Goal: Task Accomplishment & Management: Manage account settings

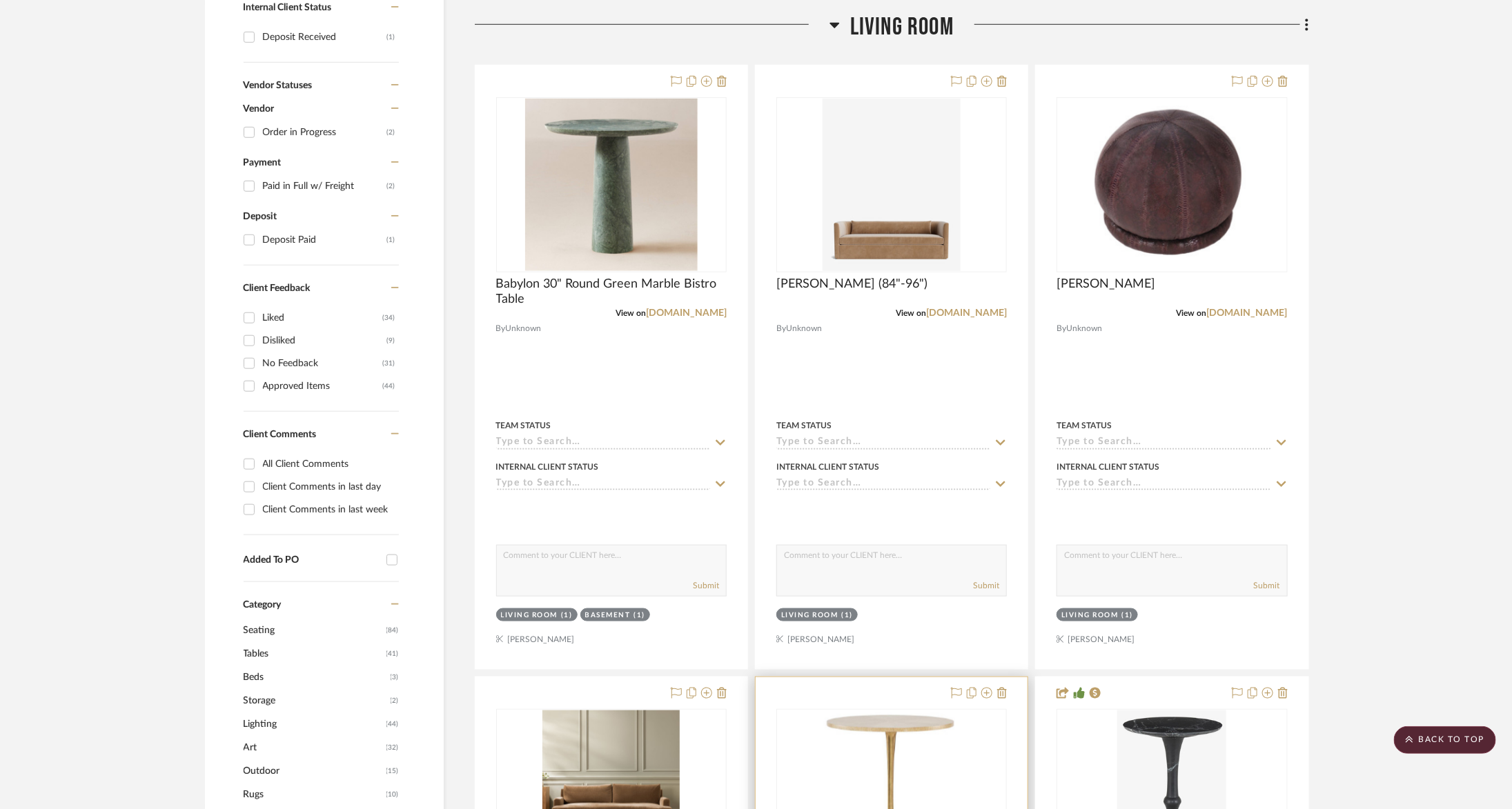
scroll to position [674, 0]
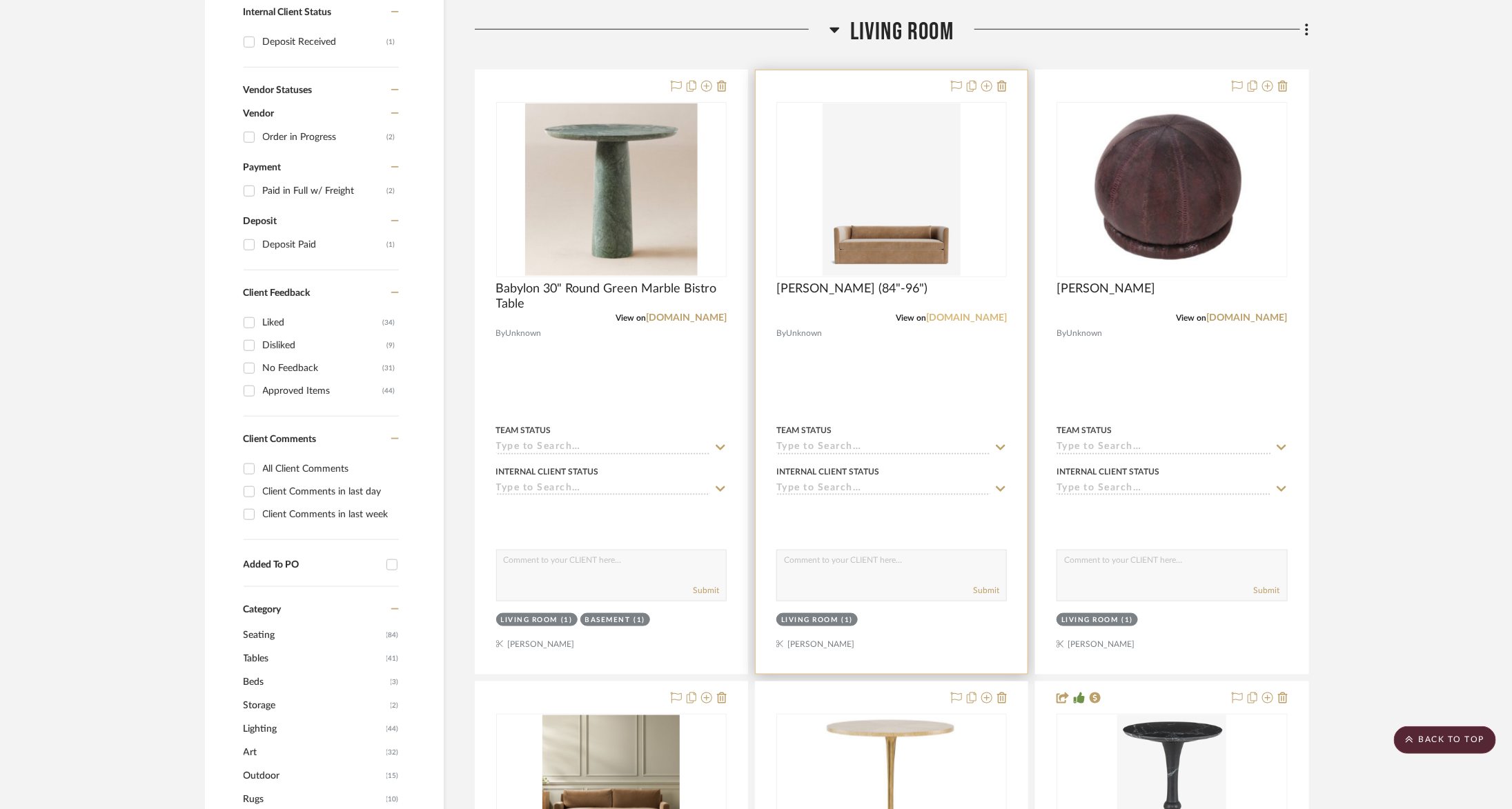
click at [981, 315] on link "[DOMAIN_NAME]" at bounding box center [966, 318] width 80 height 10
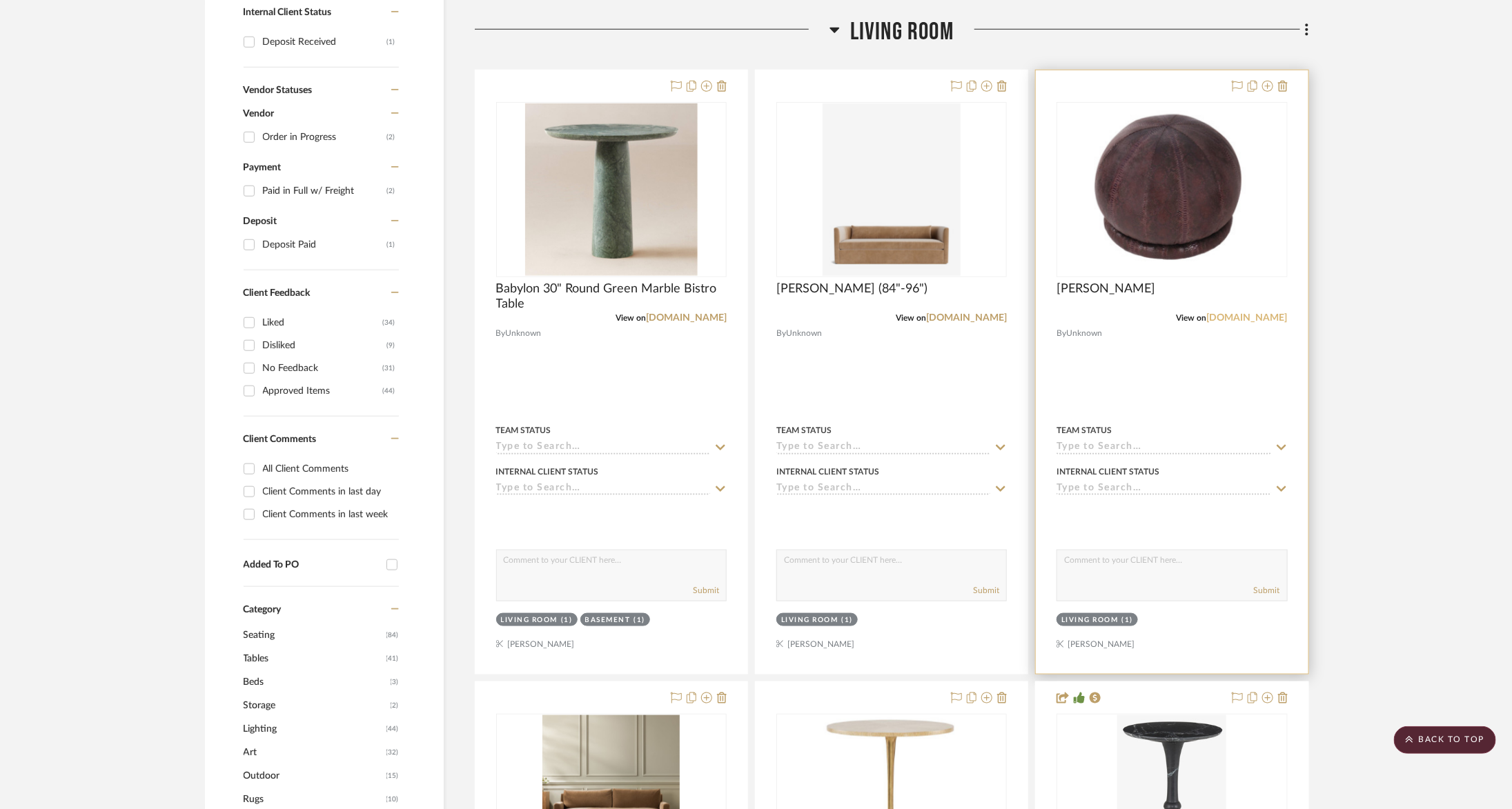
click at [1240, 322] on link "[DOMAIN_NAME]" at bounding box center [1246, 318] width 80 height 10
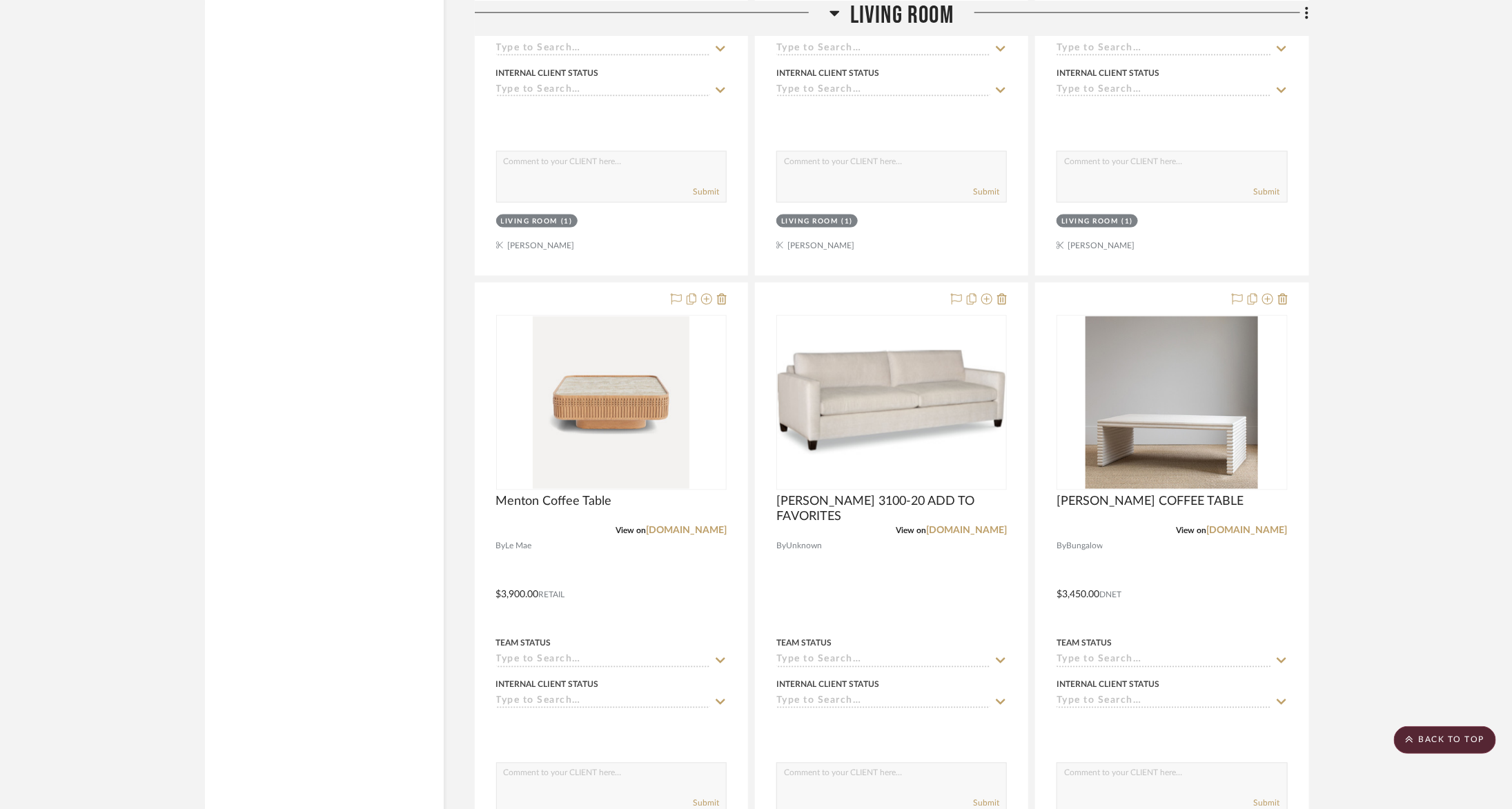
scroll to position [4381, 0]
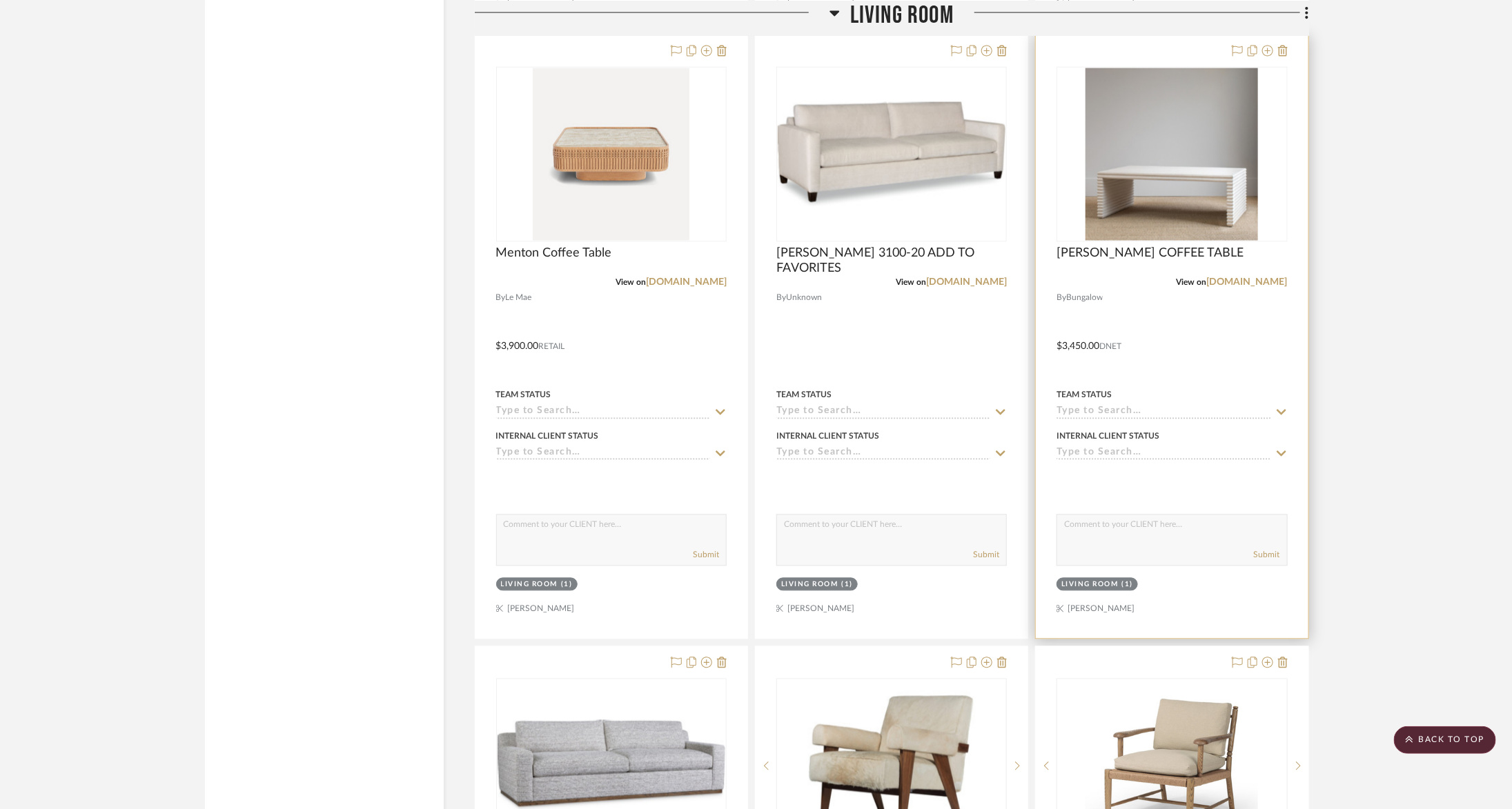
click at [1229, 277] on div at bounding box center [1172, 336] width 272 height 604
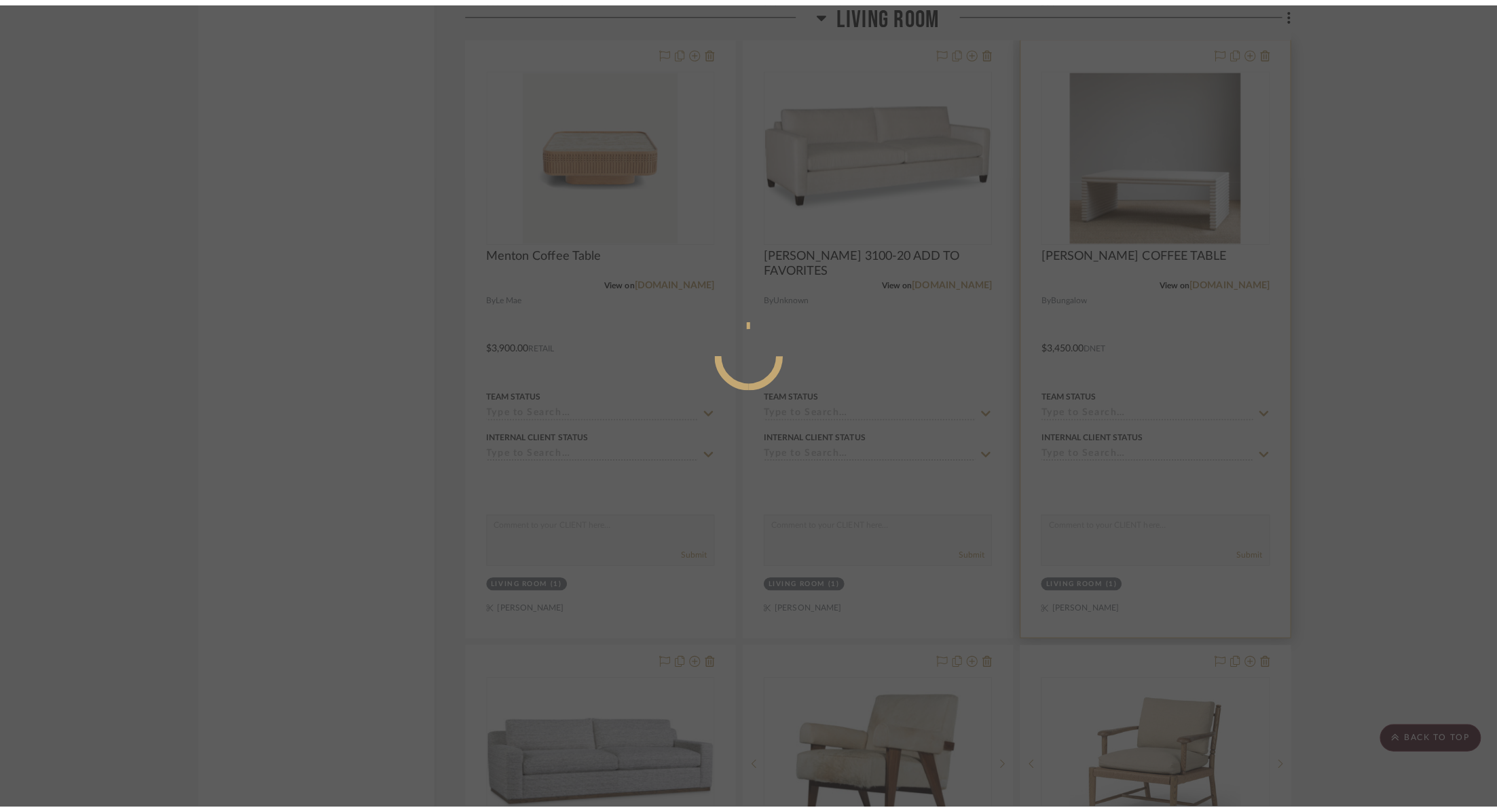
scroll to position [0, 0]
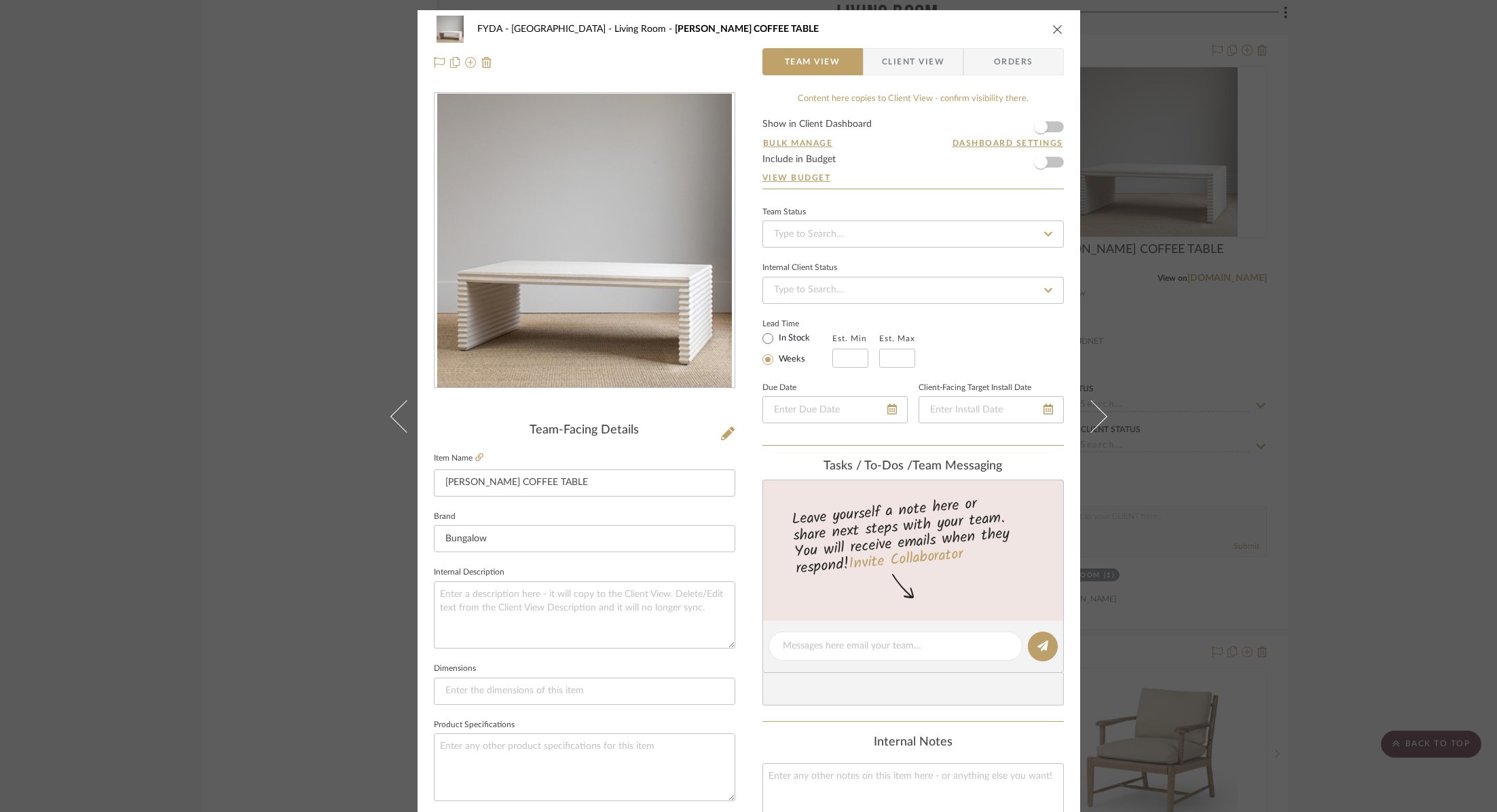
click at [1211, 270] on div "FYDA - 655 City Park Living Room [PERSON_NAME] COFFEE TABLE Team View Client Vi…" at bounding box center [748, 406] width 1497 height 812
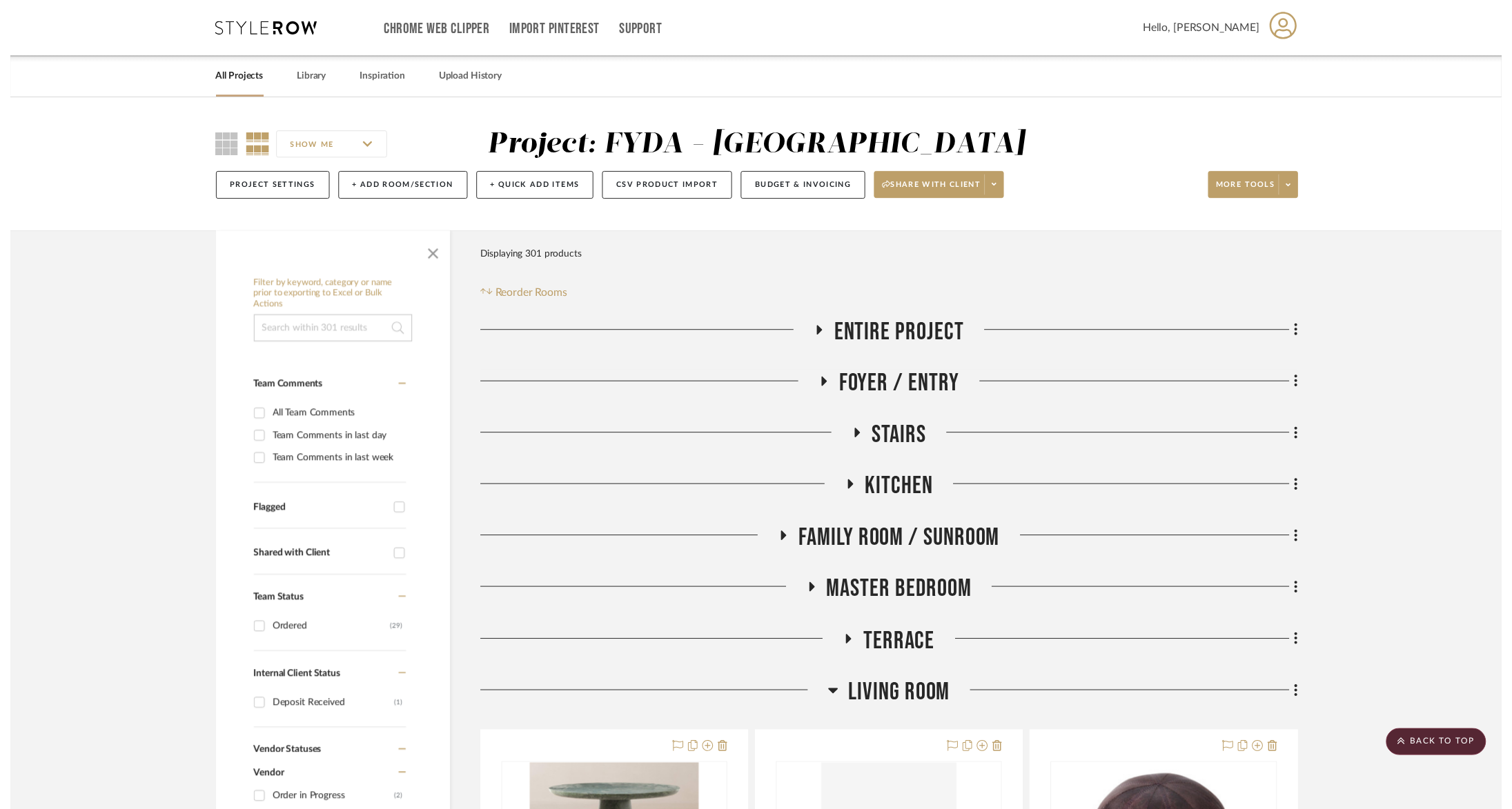
scroll to position [4381, 0]
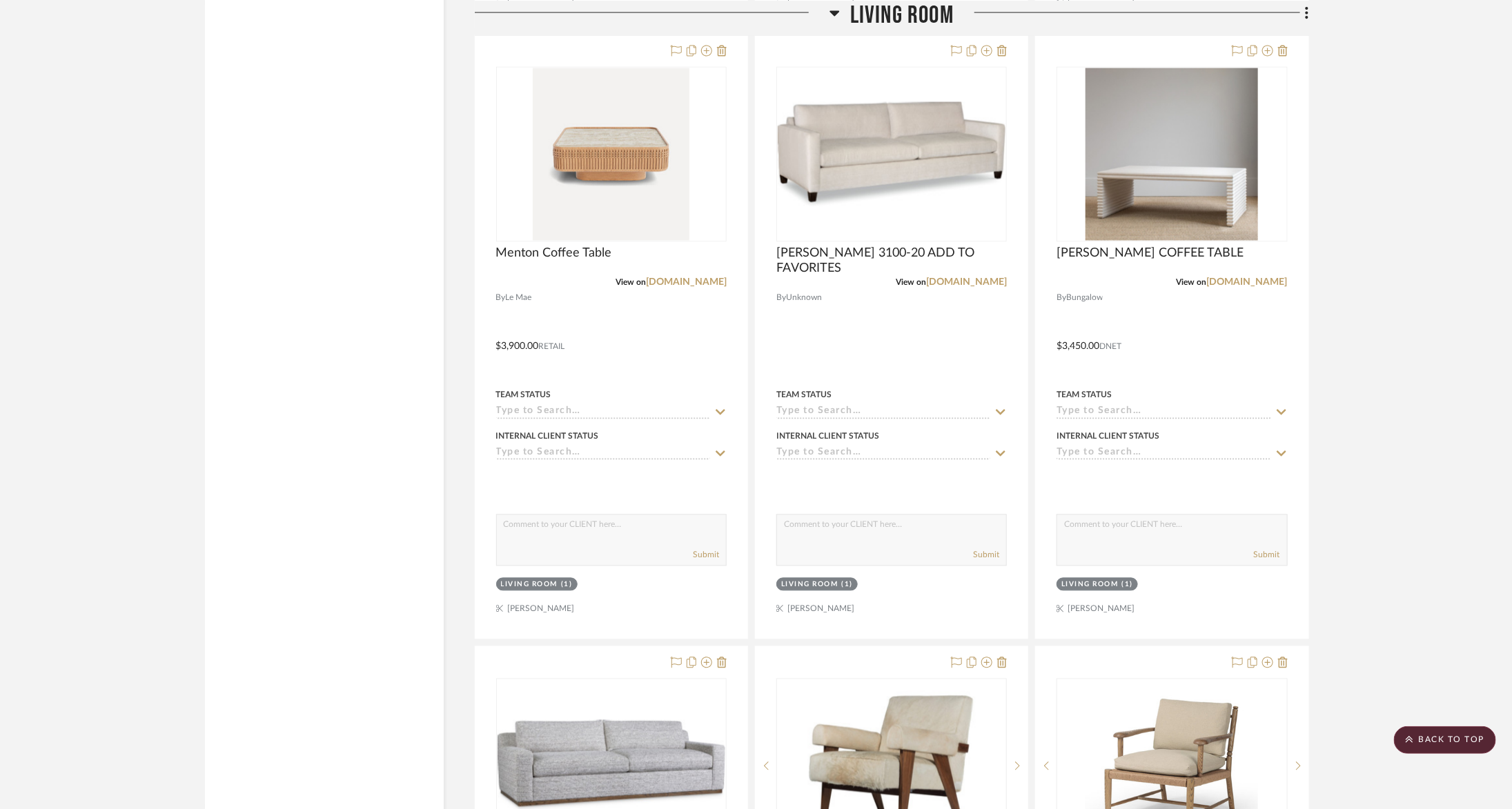
click at [1231, 277] on div "View on [DOMAIN_NAME]" at bounding box center [1172, 283] width 231 height 13
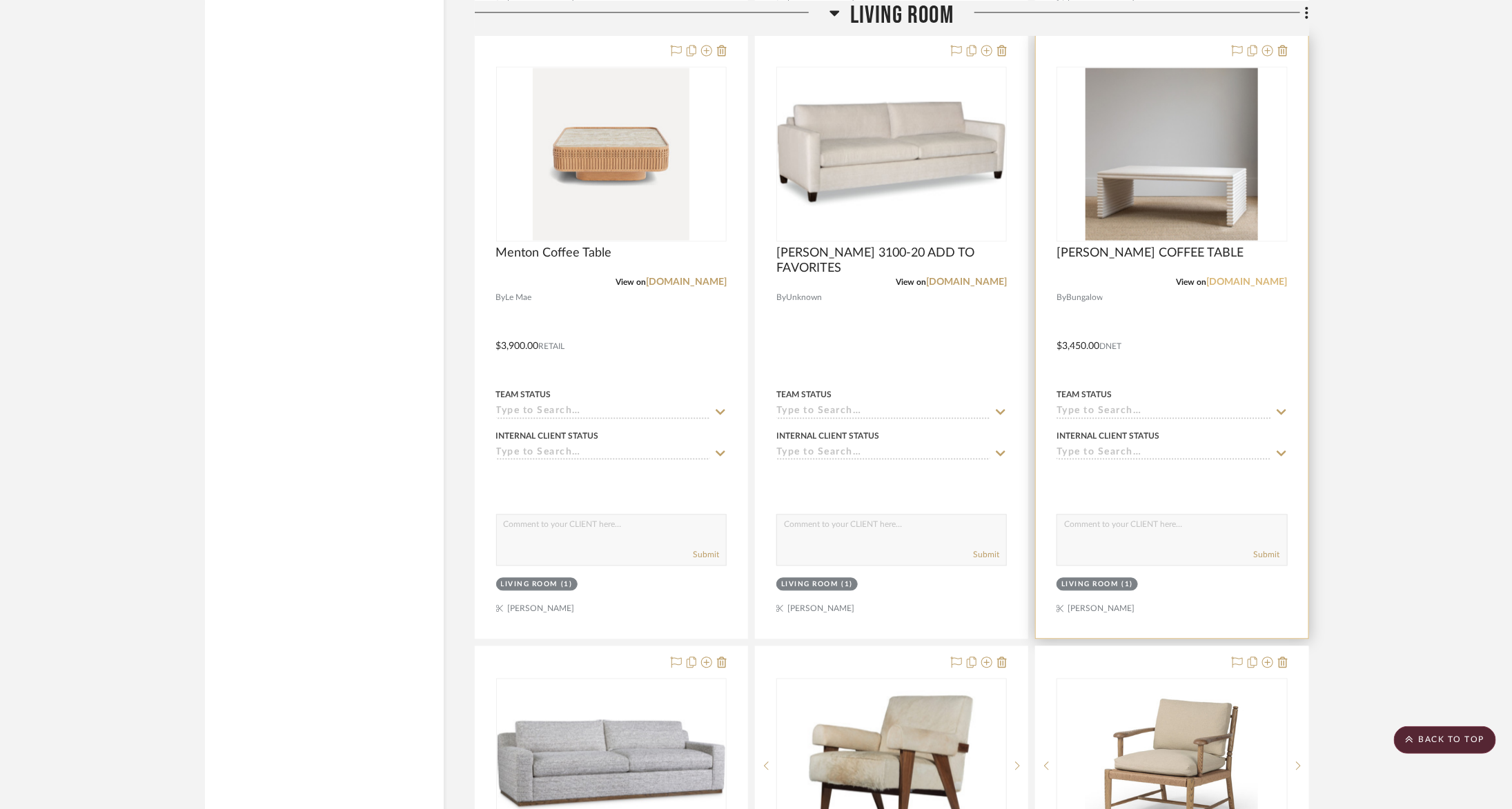
click at [1233, 278] on link "[DOMAIN_NAME]" at bounding box center [1246, 283] width 80 height 10
click at [1187, 150] on img "0" at bounding box center [1172, 154] width 173 height 172
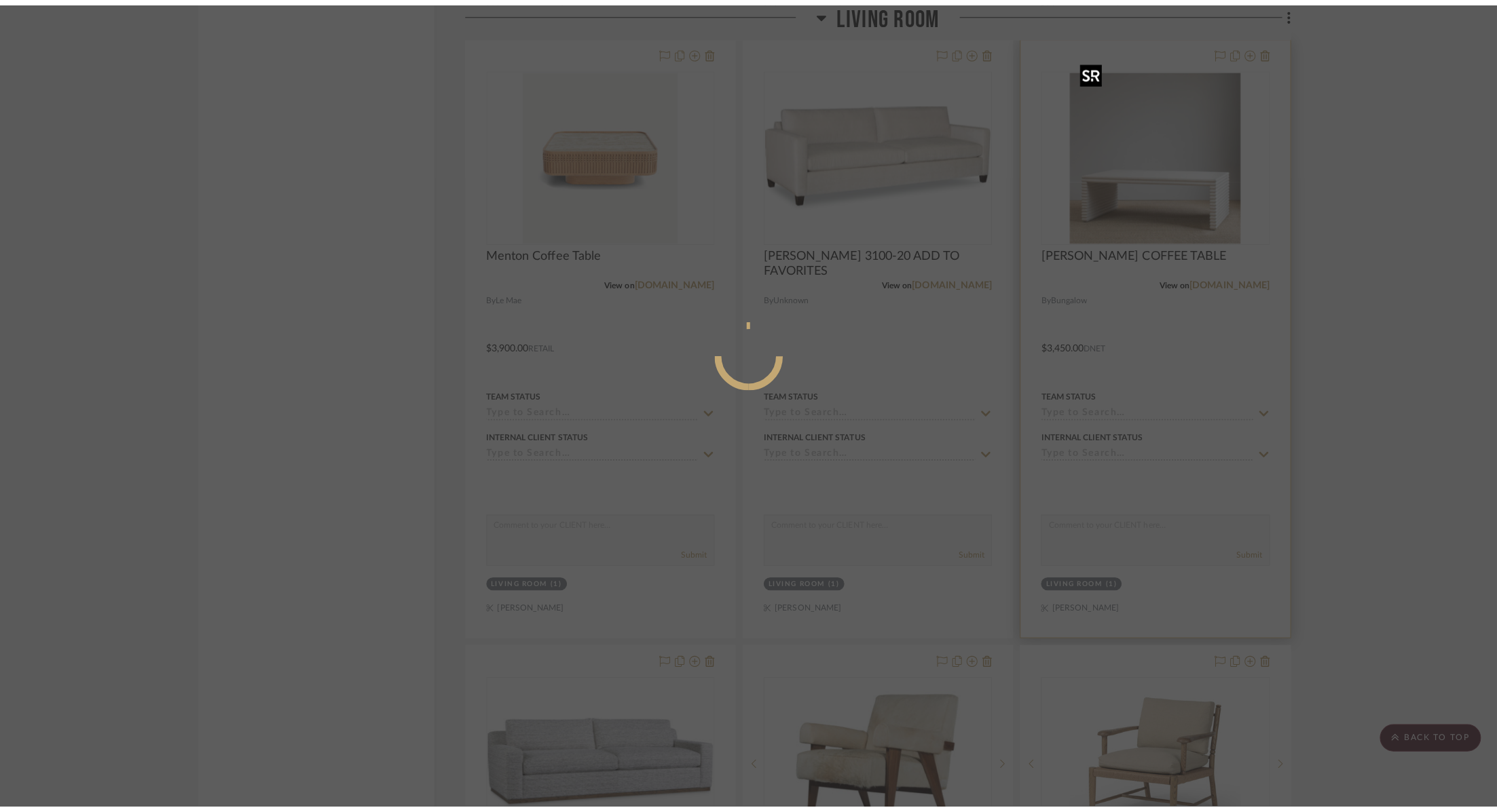
scroll to position [0, 0]
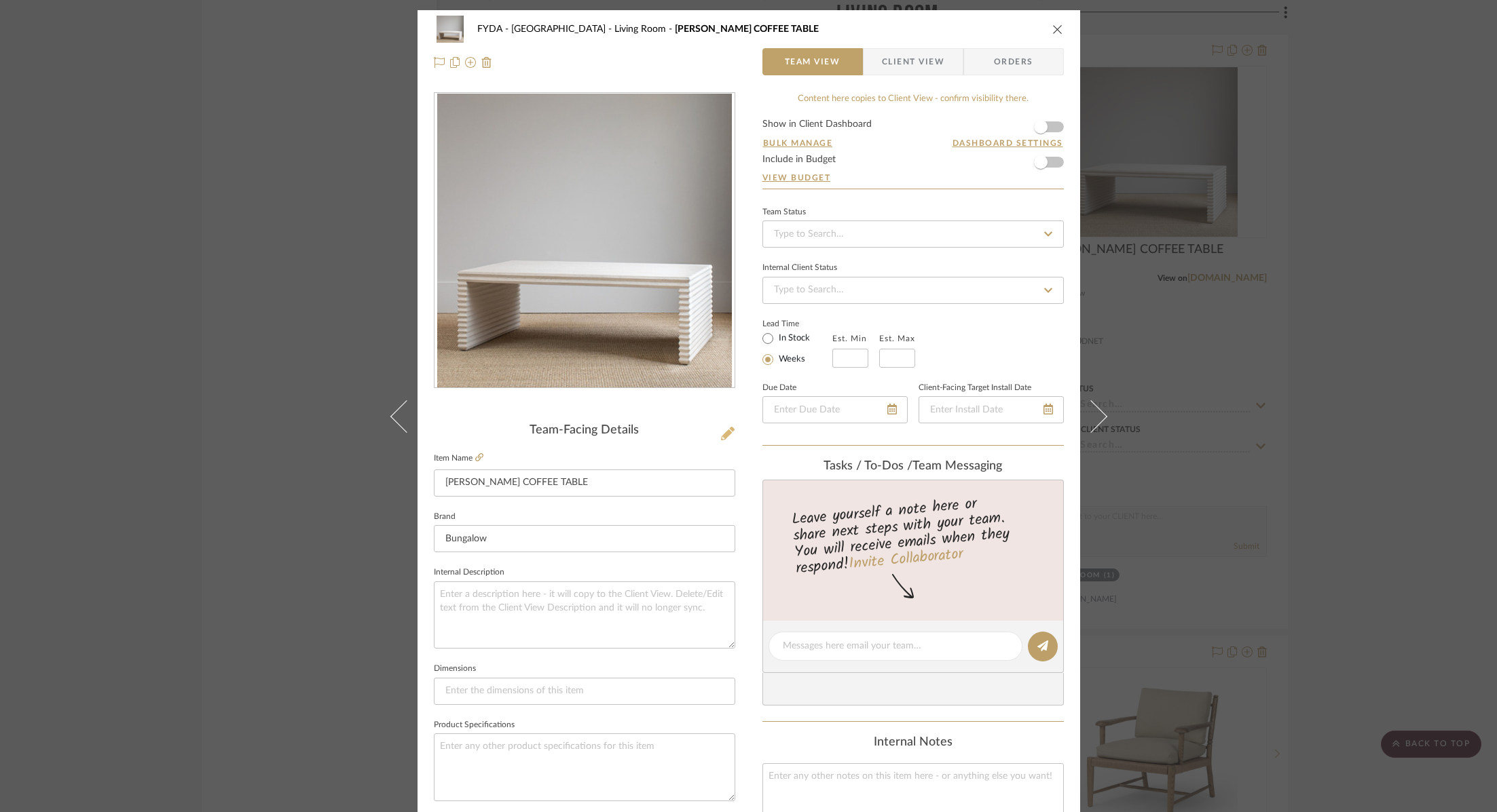
click at [723, 435] on icon at bounding box center [728, 434] width 13 height 13
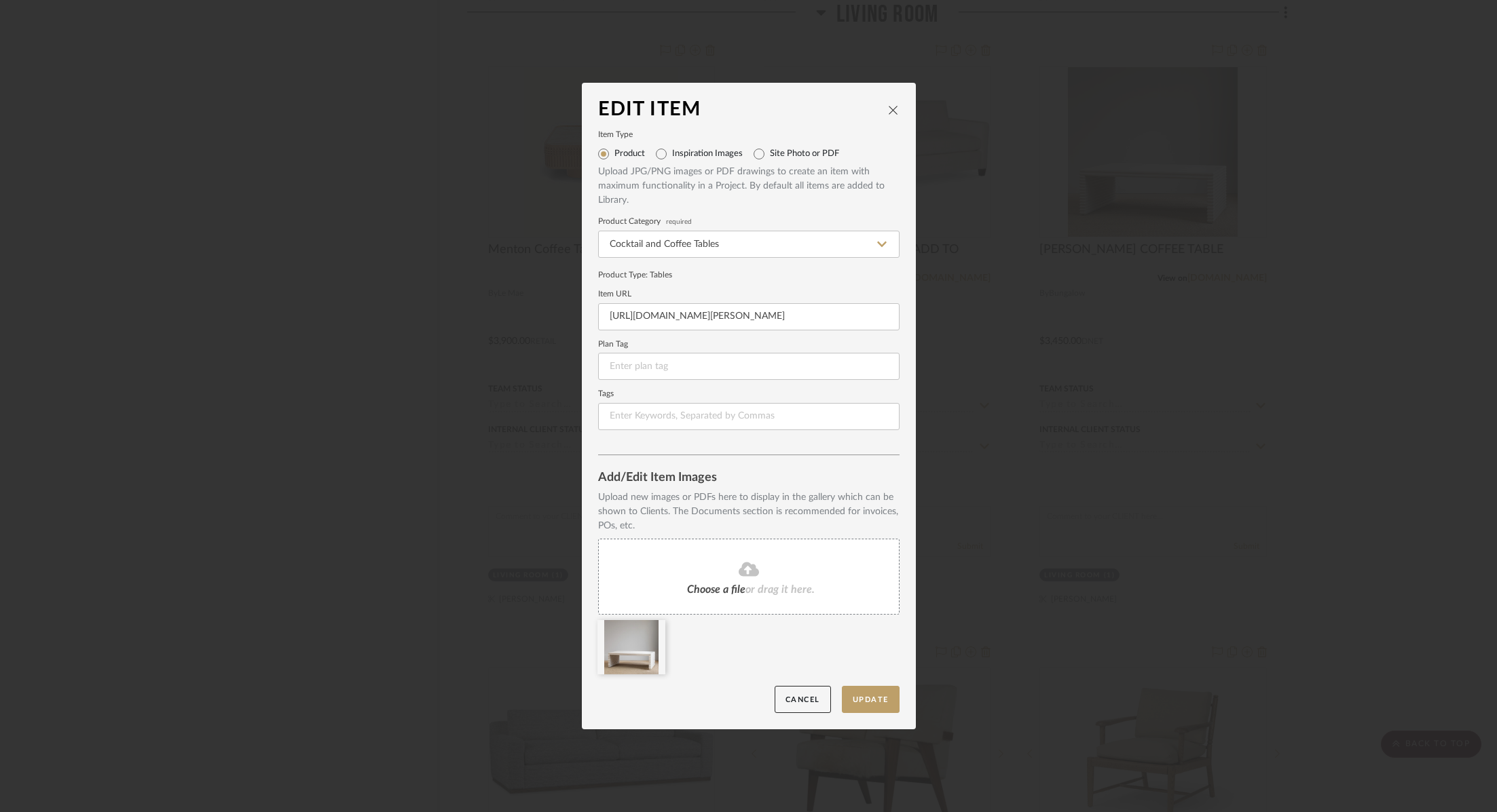
click at [732, 579] on div "Choose a file or drag it here." at bounding box center [748, 577] width 301 height 76
click at [861, 699] on button "Update" at bounding box center [871, 700] width 58 height 28
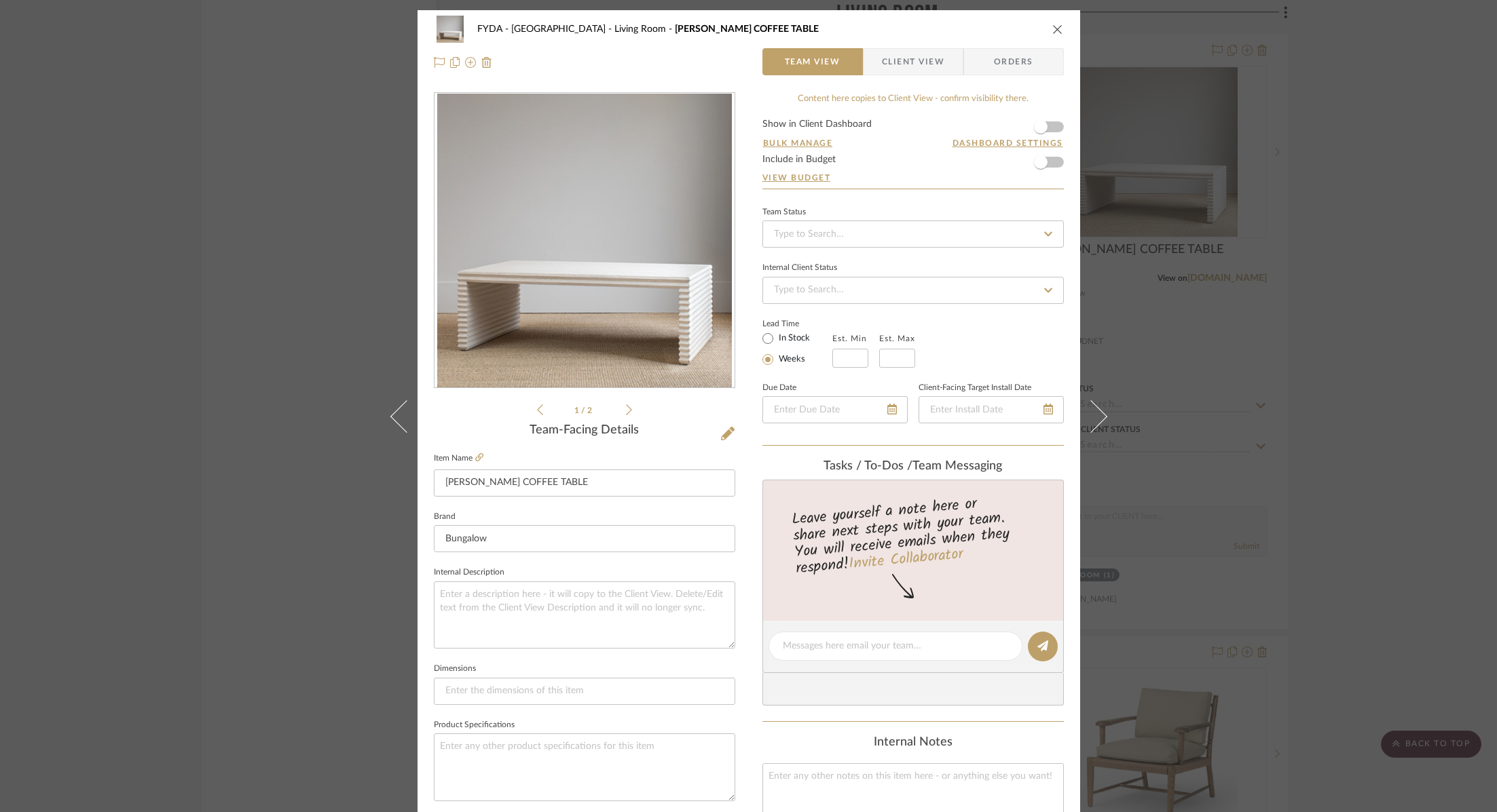
click at [1242, 170] on div "FYDA - 655 City Park Living Room [PERSON_NAME] COFFEE TABLE Team View Client Vi…" at bounding box center [748, 406] width 1497 height 812
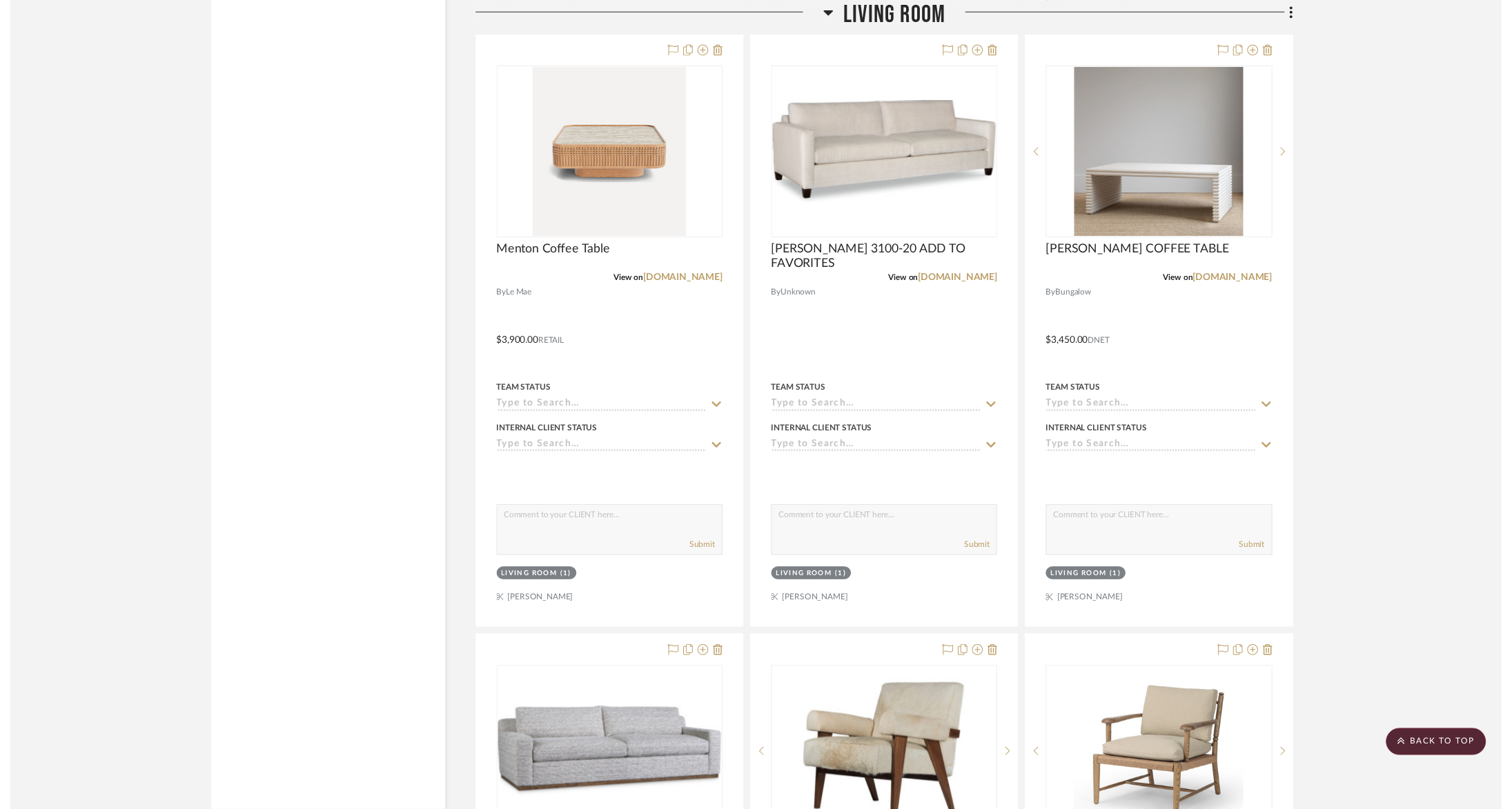
scroll to position [4381, 0]
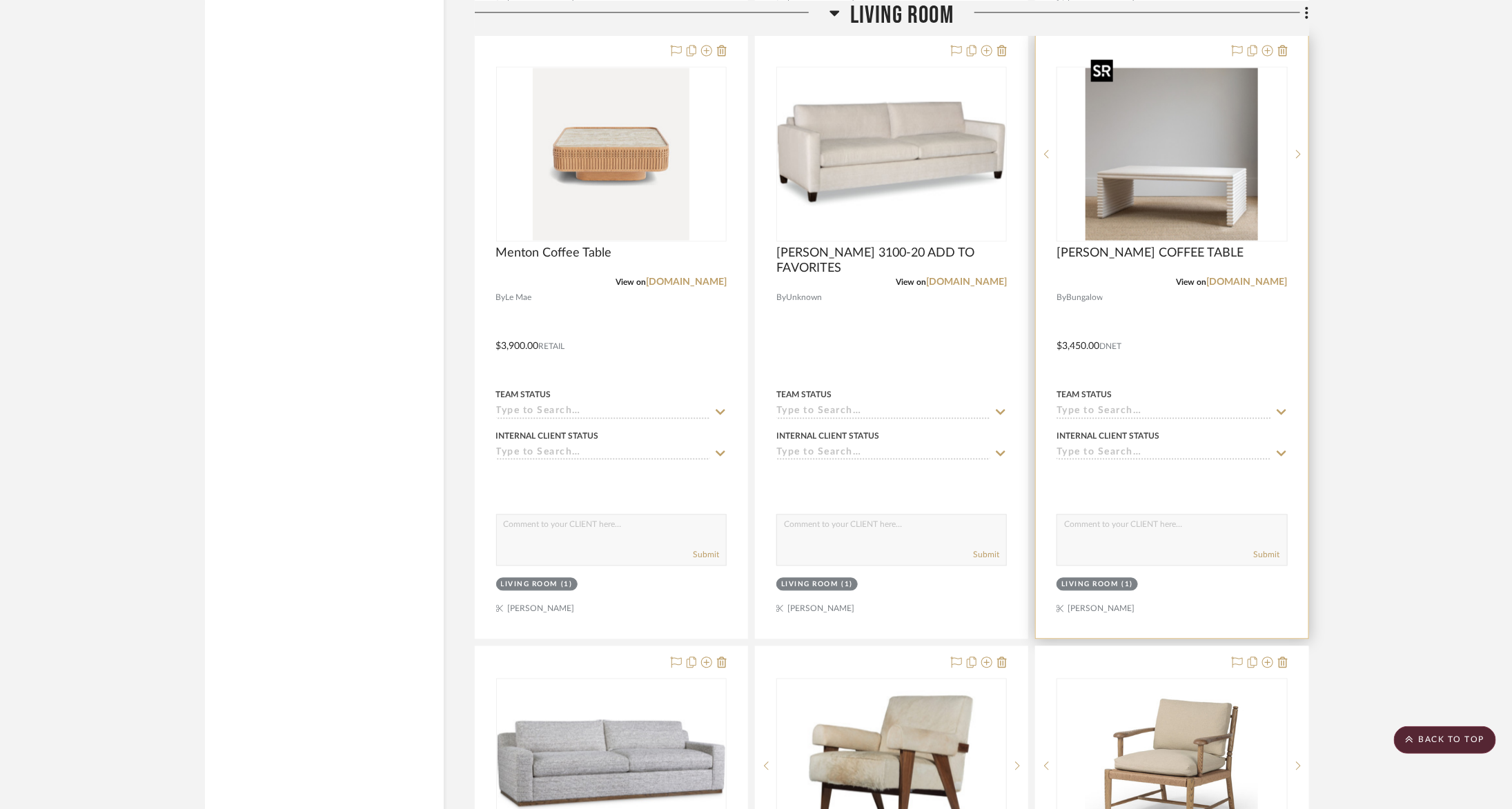
click at [1186, 188] on img "0" at bounding box center [1172, 154] width 173 height 172
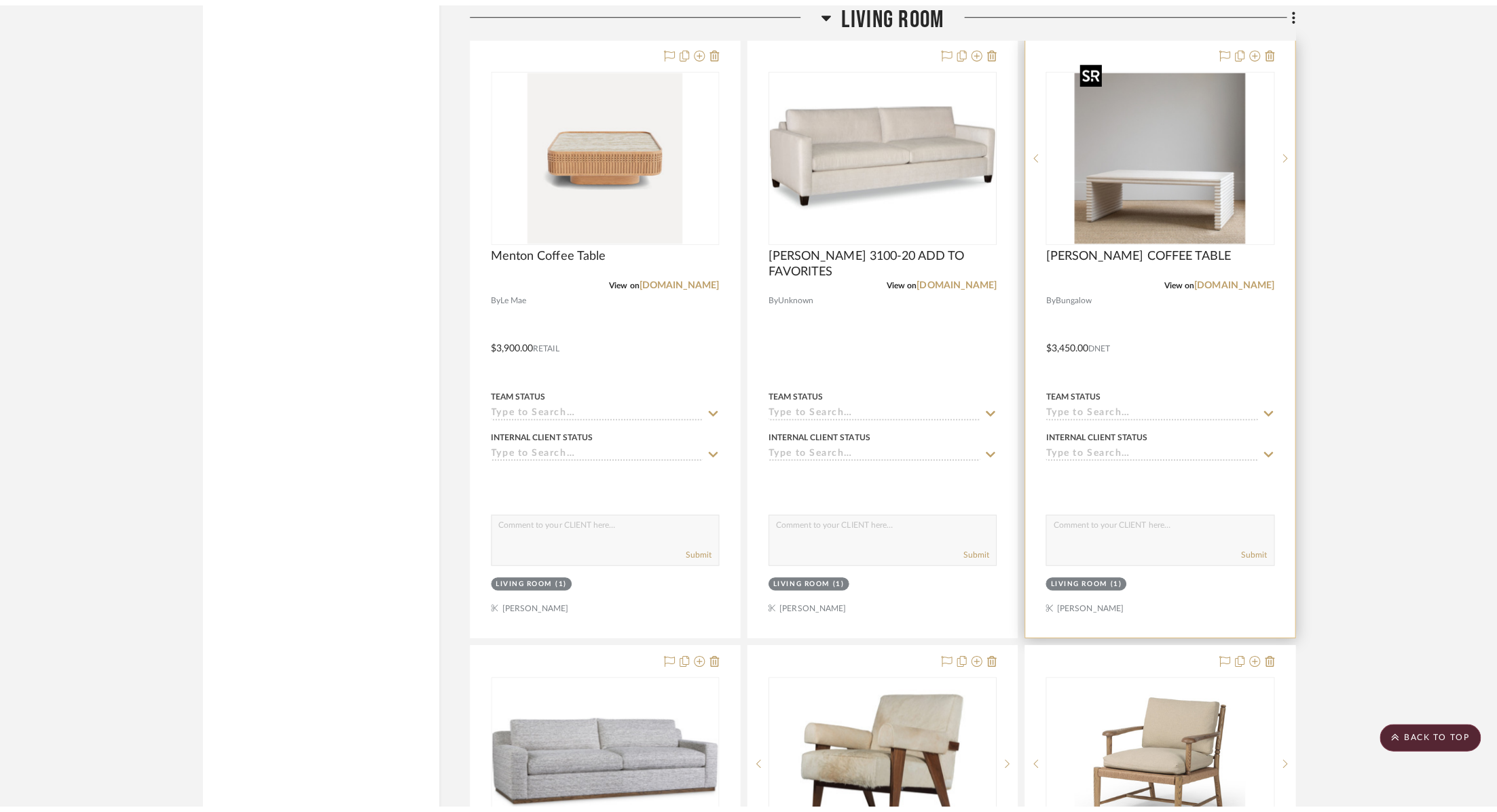
scroll to position [0, 0]
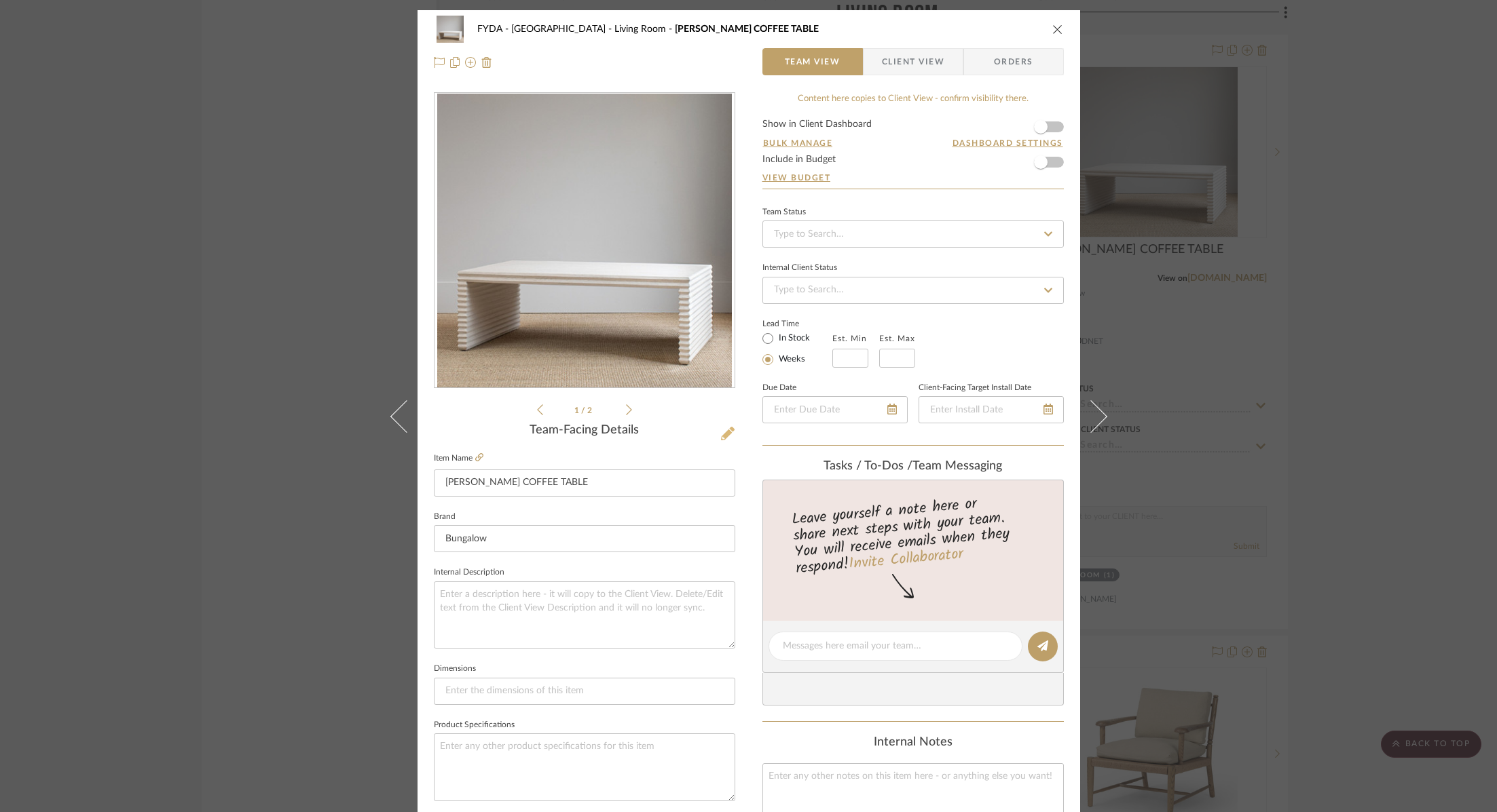
click at [724, 430] on icon at bounding box center [728, 434] width 13 height 13
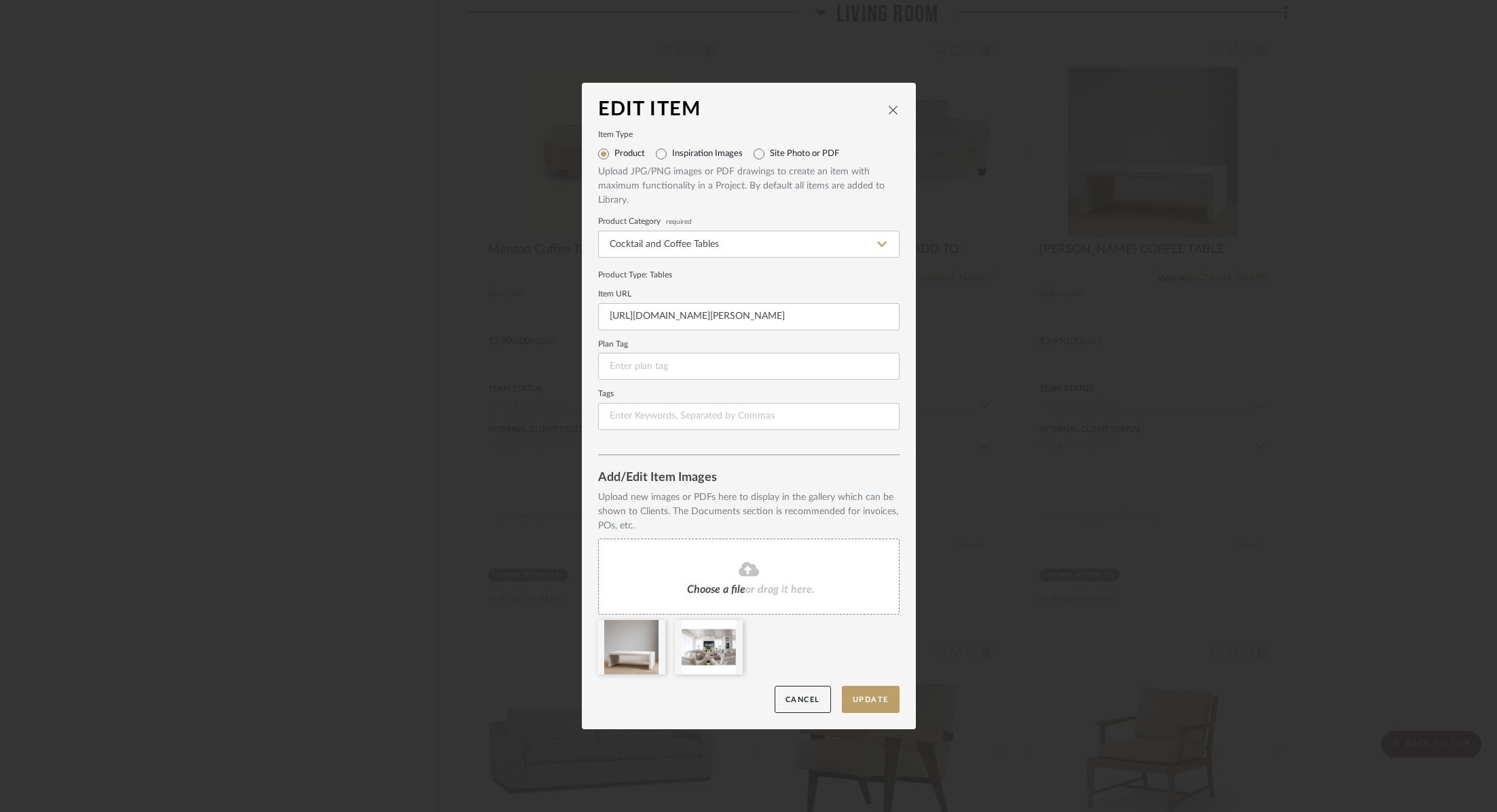
click at [765, 574] on fa-icon at bounding box center [749, 570] width 124 height 18
click at [860, 700] on button "Update" at bounding box center [871, 700] width 58 height 28
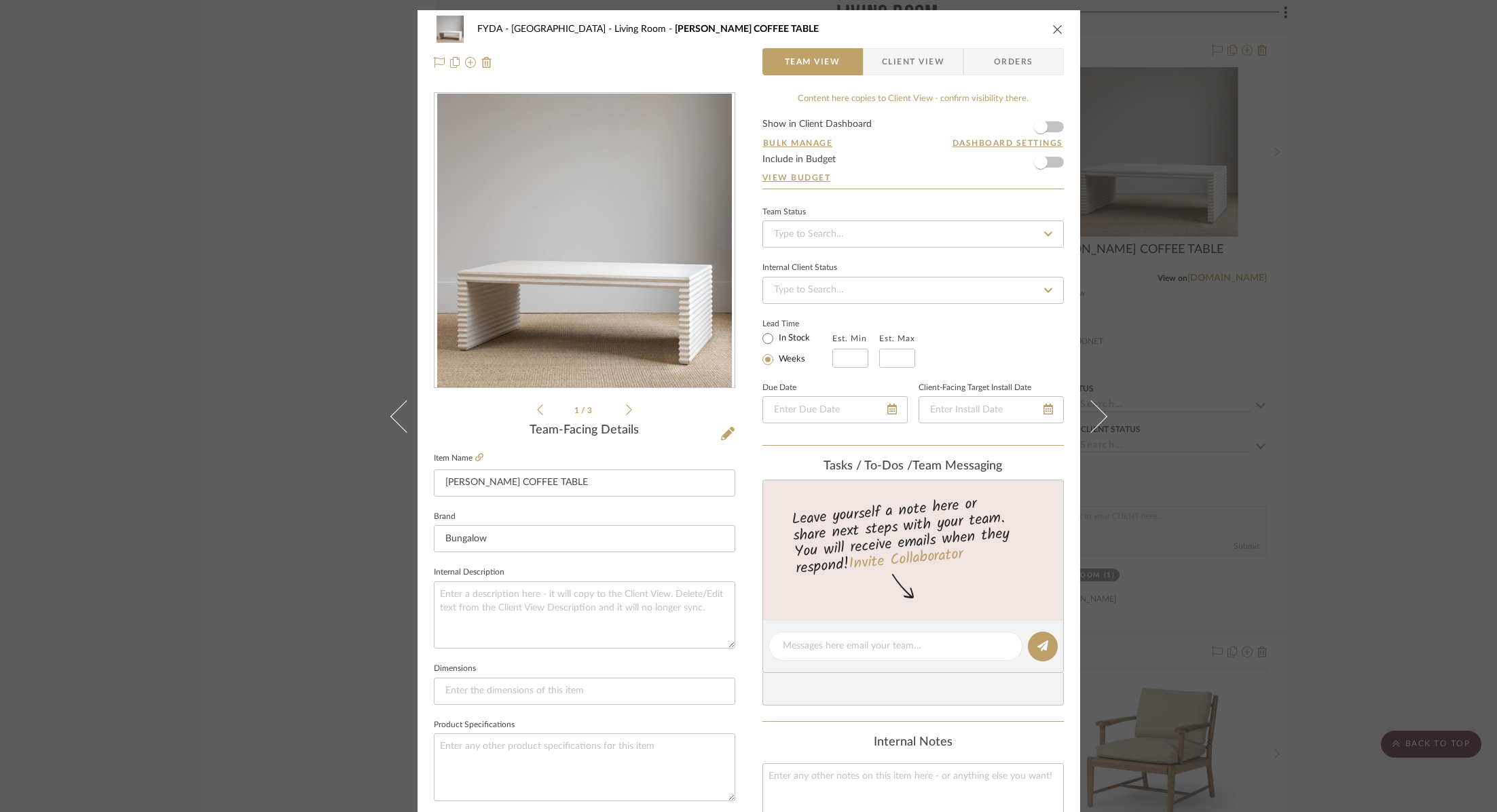
click at [1275, 350] on div "FYDA - 655 City Park Living Room [PERSON_NAME] COFFEE TABLE Team View Client Vi…" at bounding box center [748, 406] width 1497 height 812
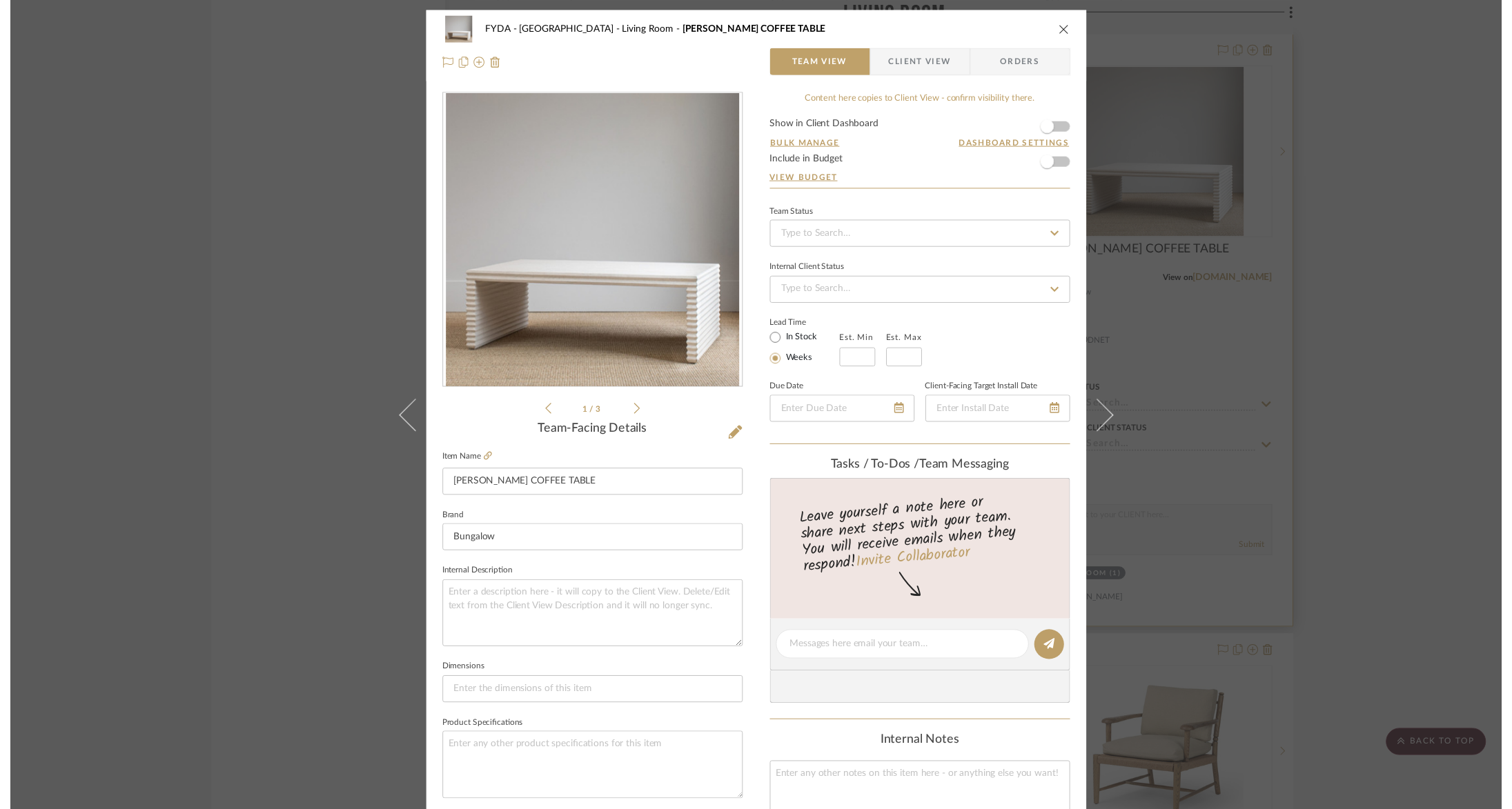
scroll to position [4381, 0]
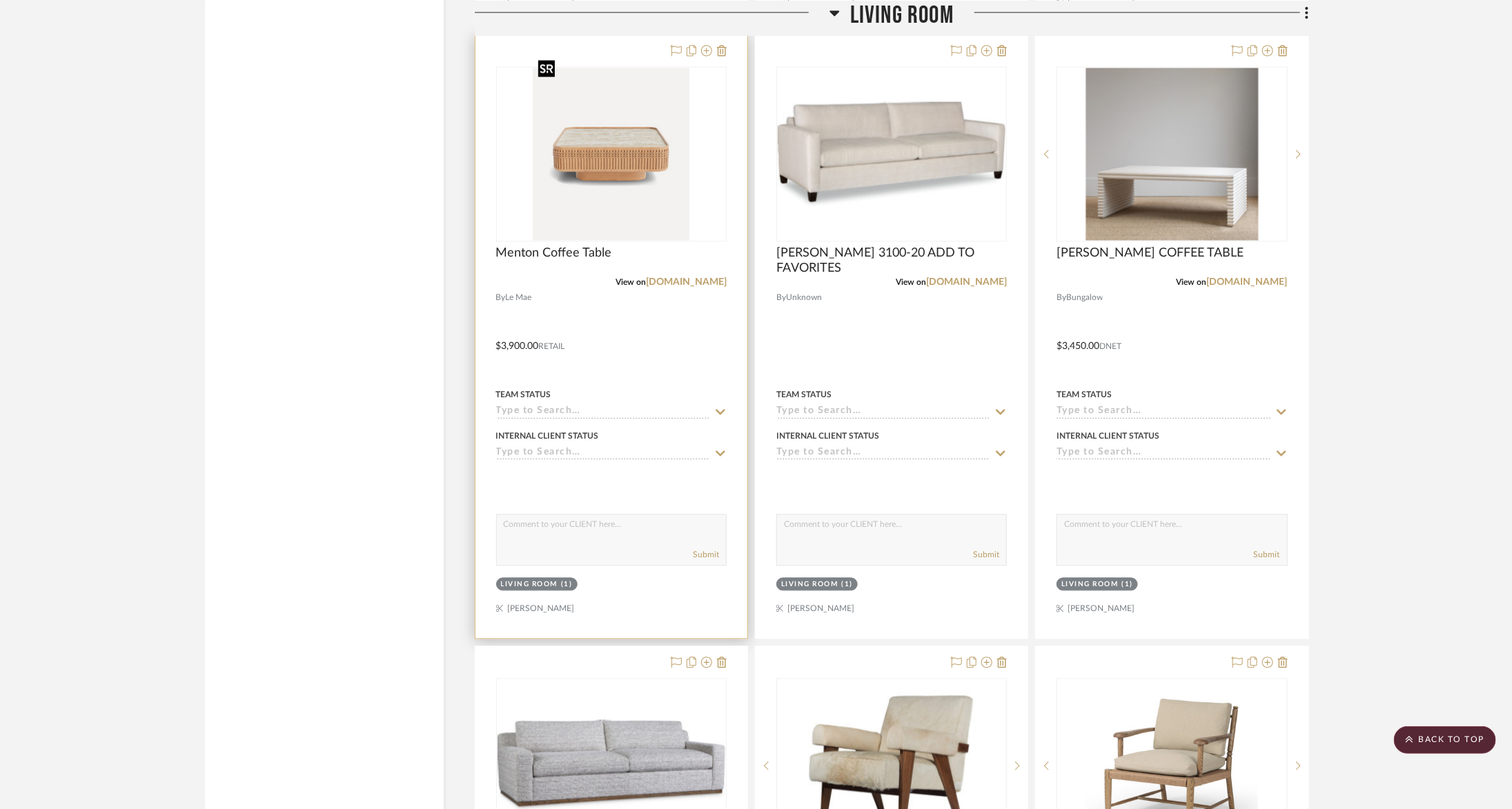
click at [684, 193] on img "0" at bounding box center [611, 154] width 156 height 172
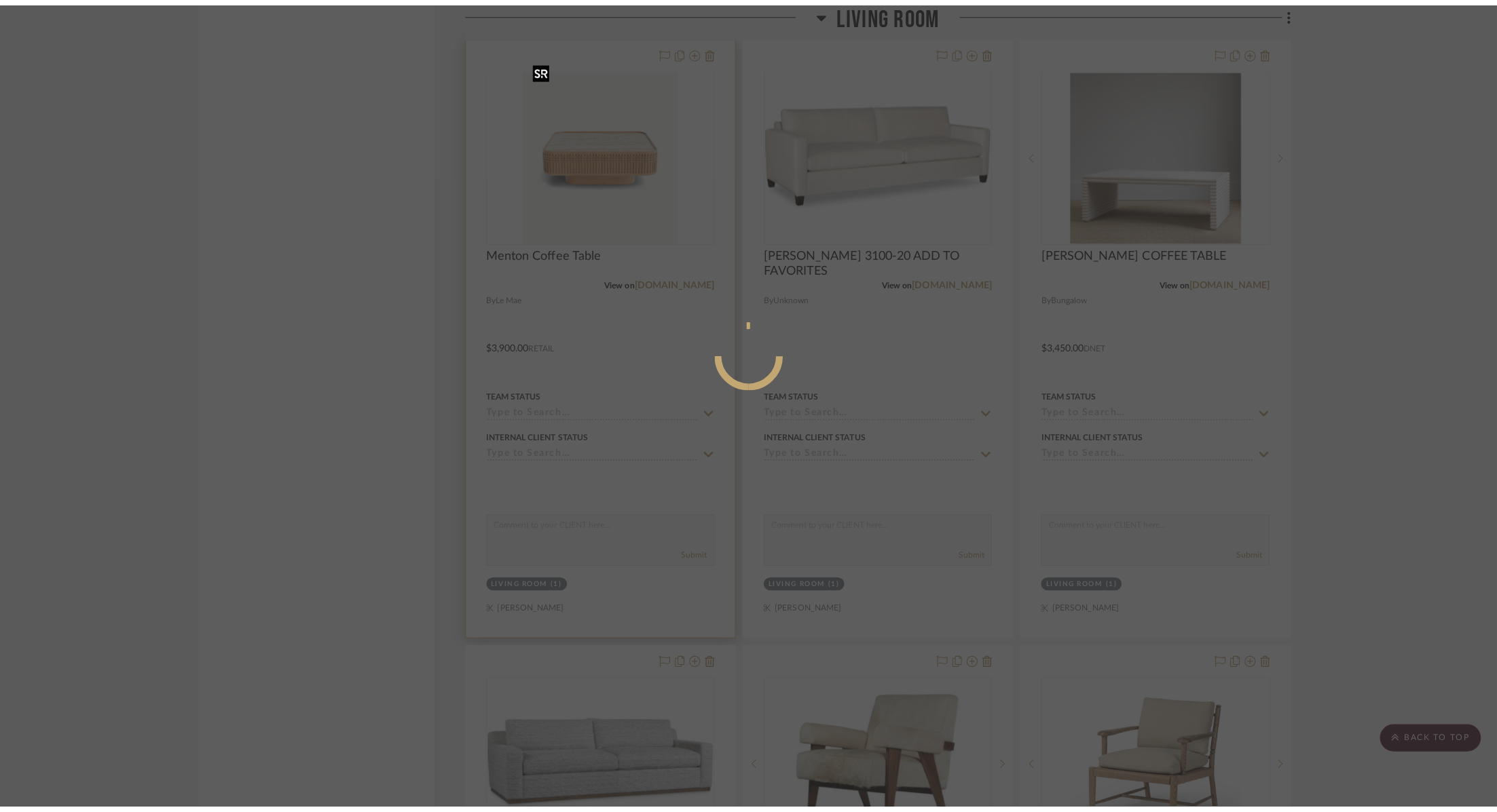
scroll to position [0, 0]
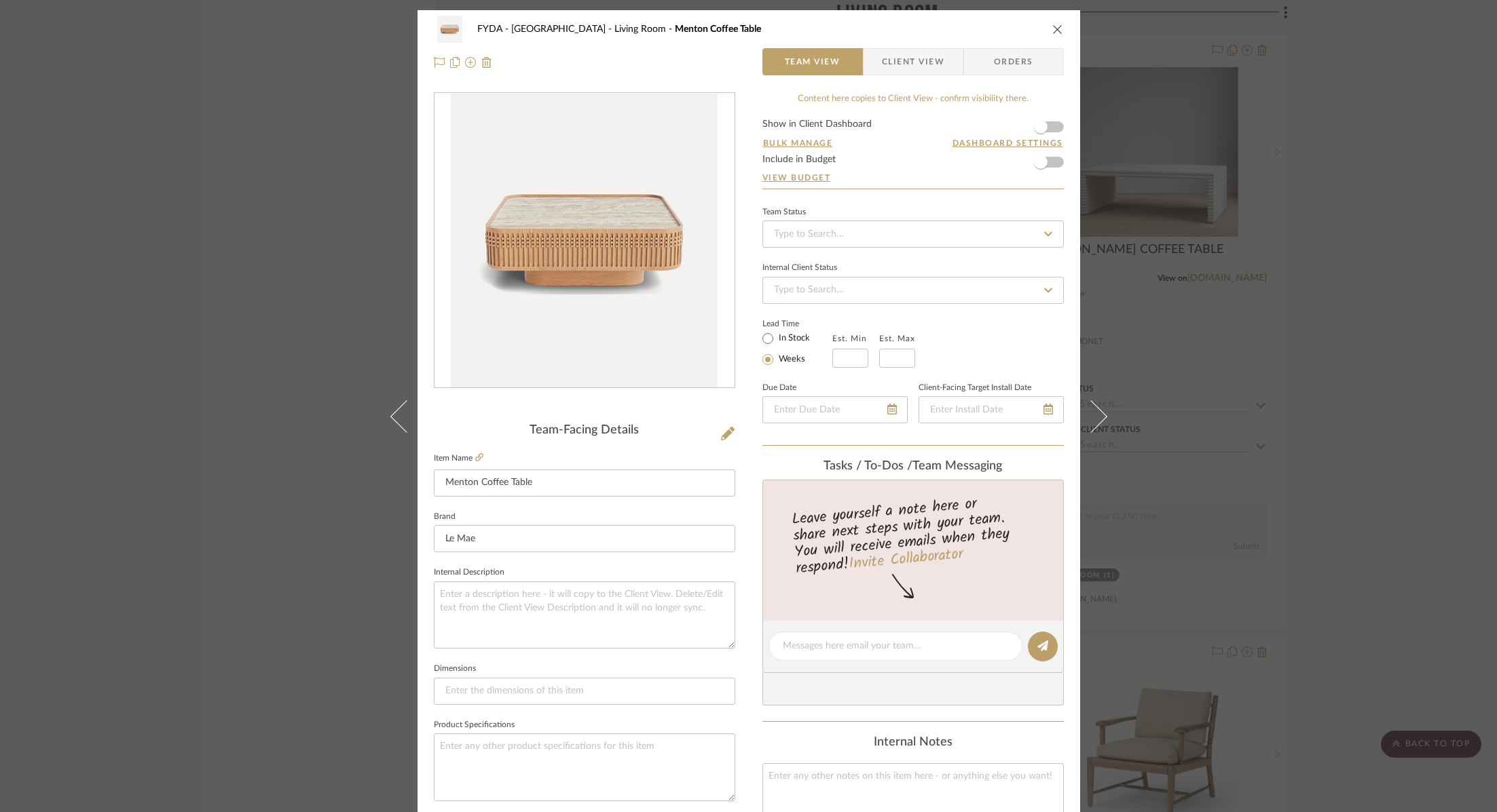
click at [1053, 30] on icon "close" at bounding box center [1057, 29] width 10 height 10
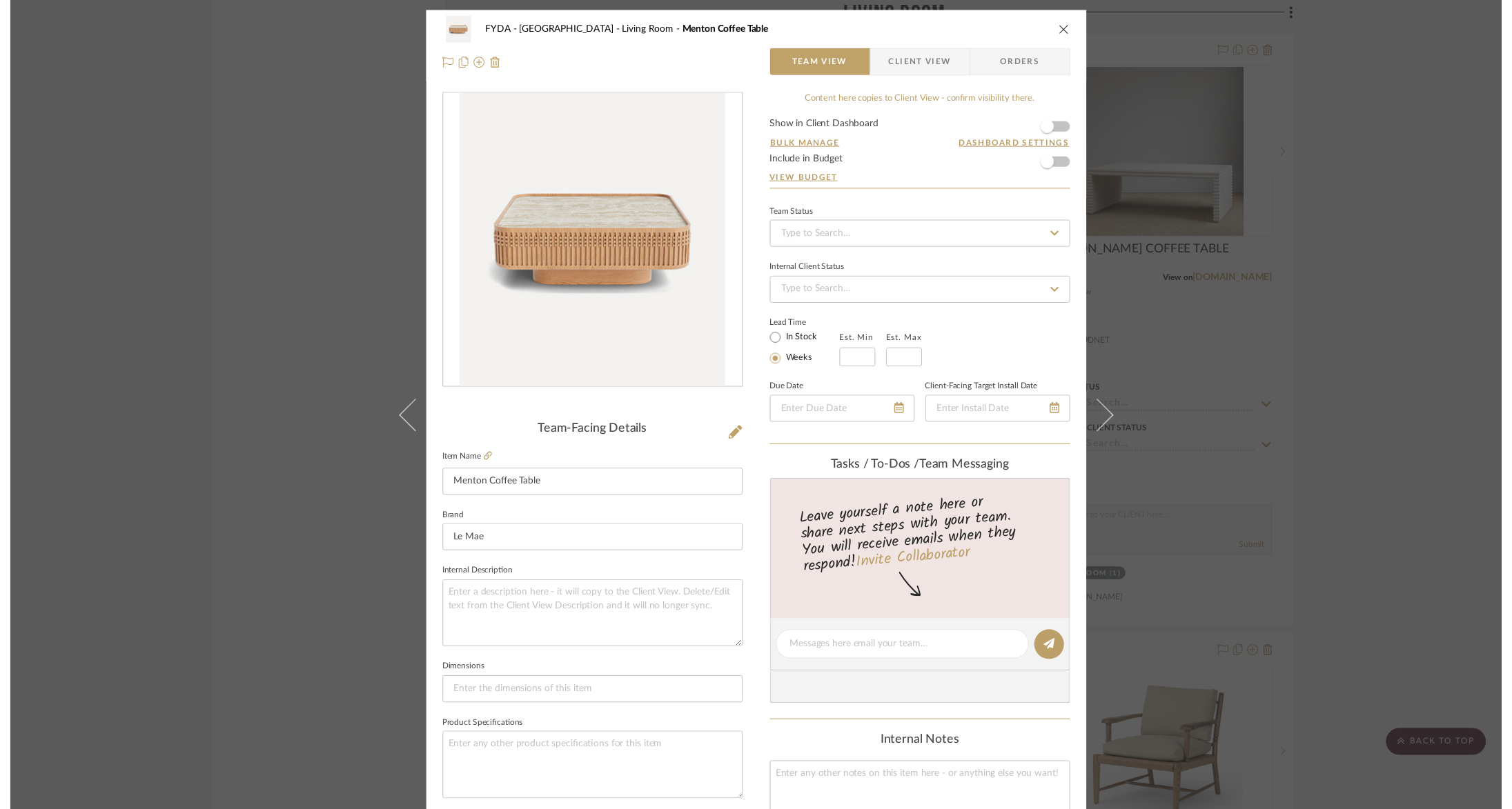
scroll to position [4381, 0]
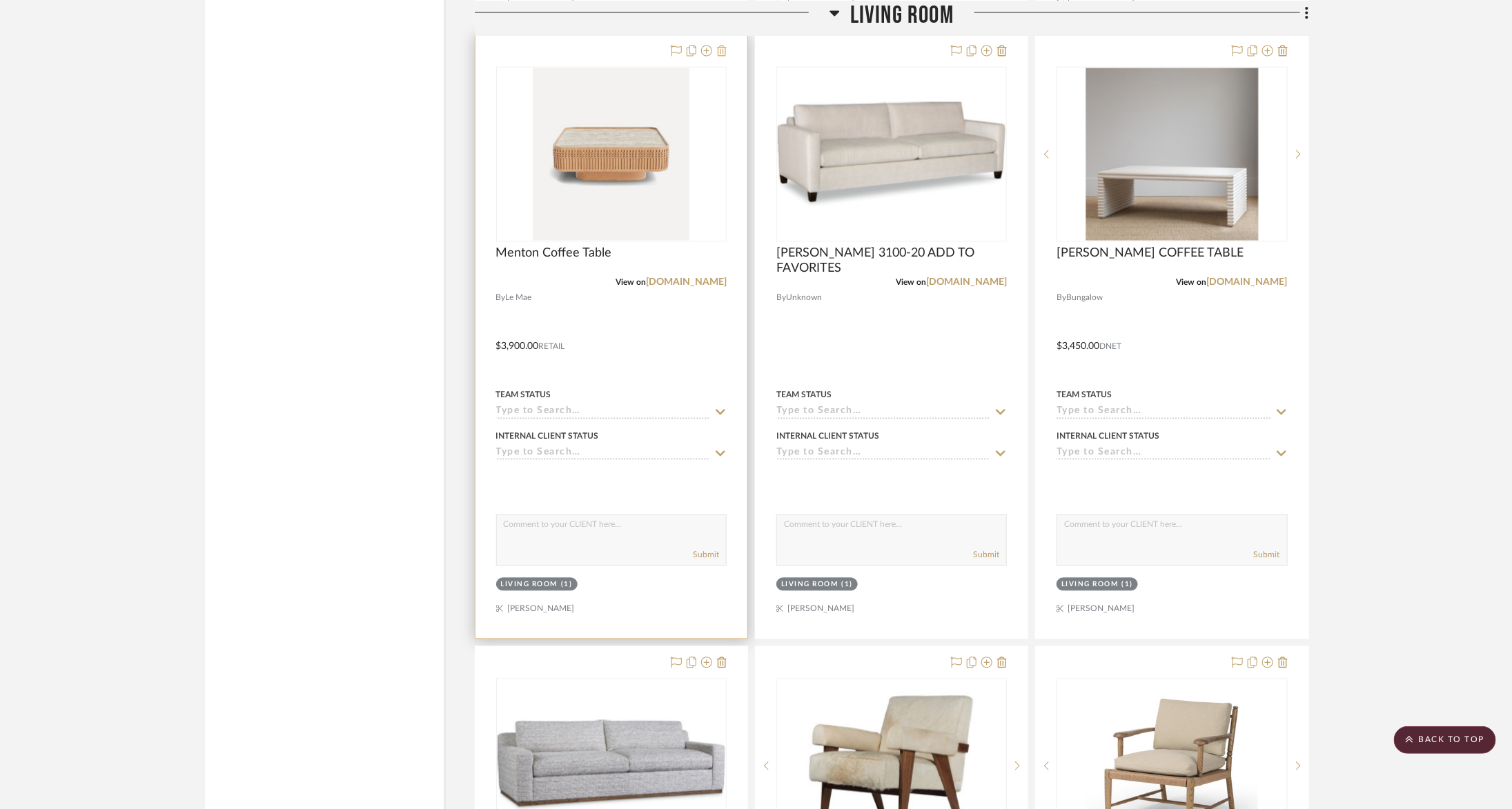
click at [722, 46] on icon at bounding box center [722, 50] width 10 height 11
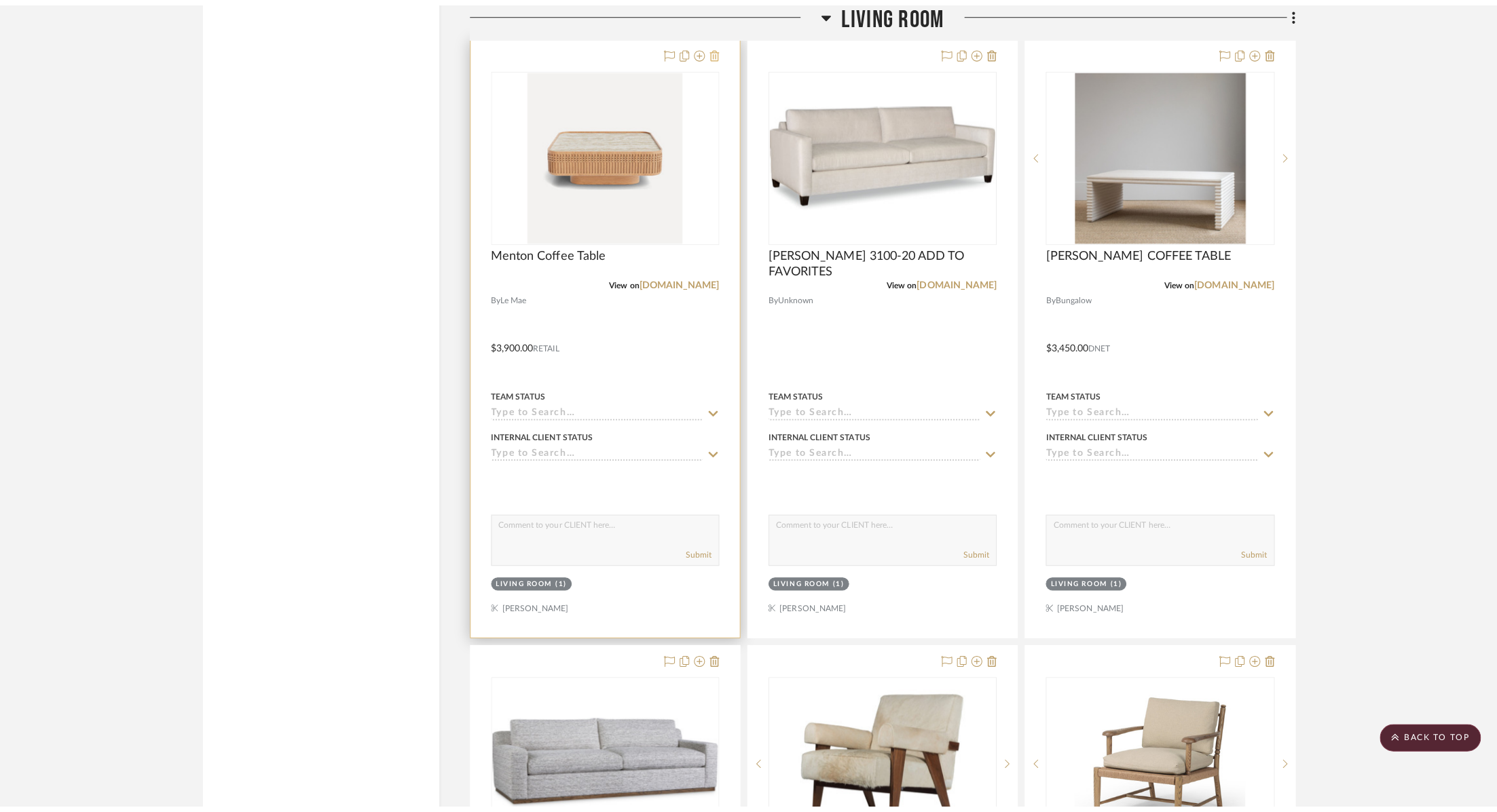
scroll to position [0, 0]
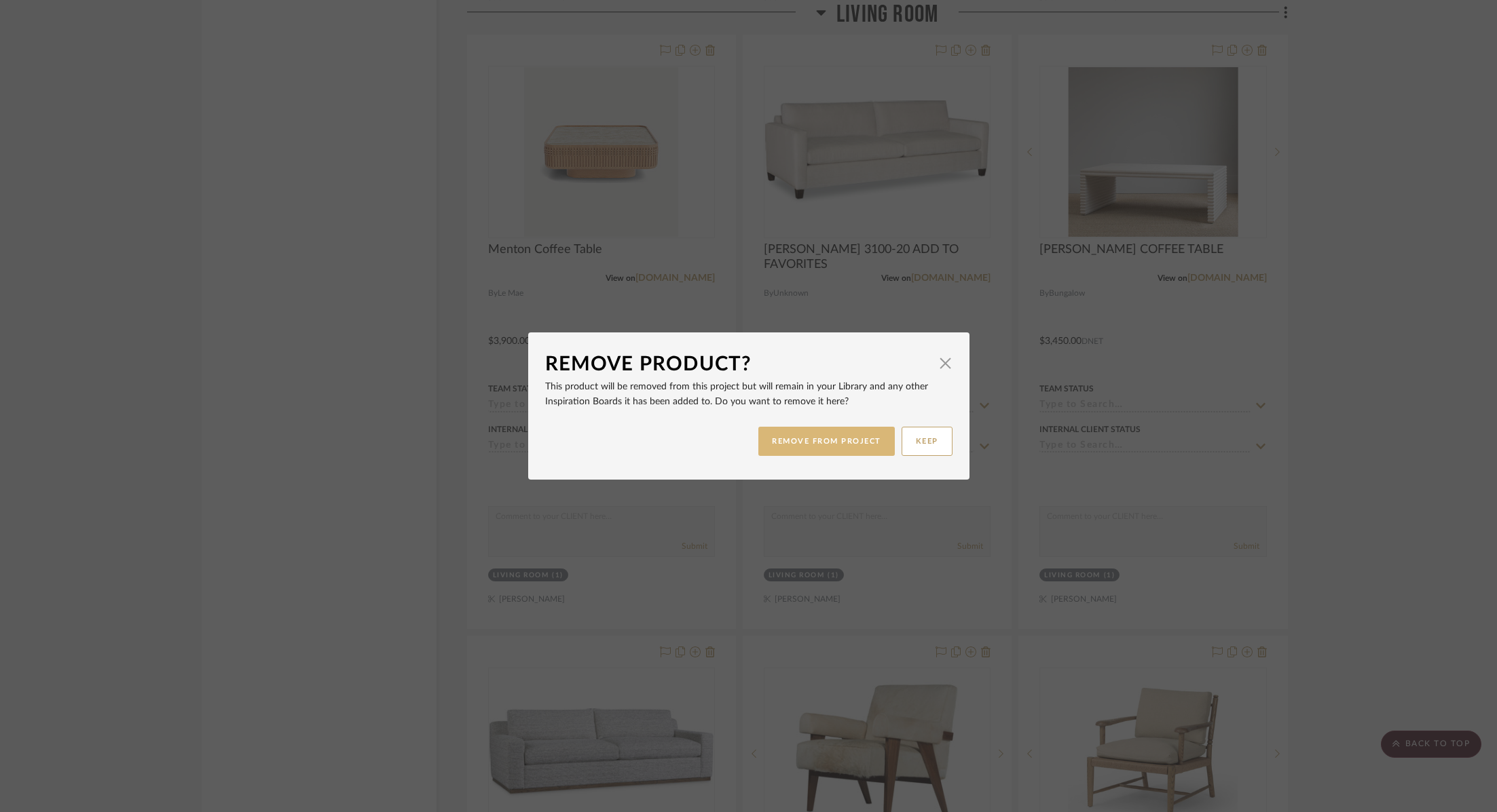
click at [840, 437] on button "REMOVE FROM PROJECT" at bounding box center [826, 441] width 136 height 30
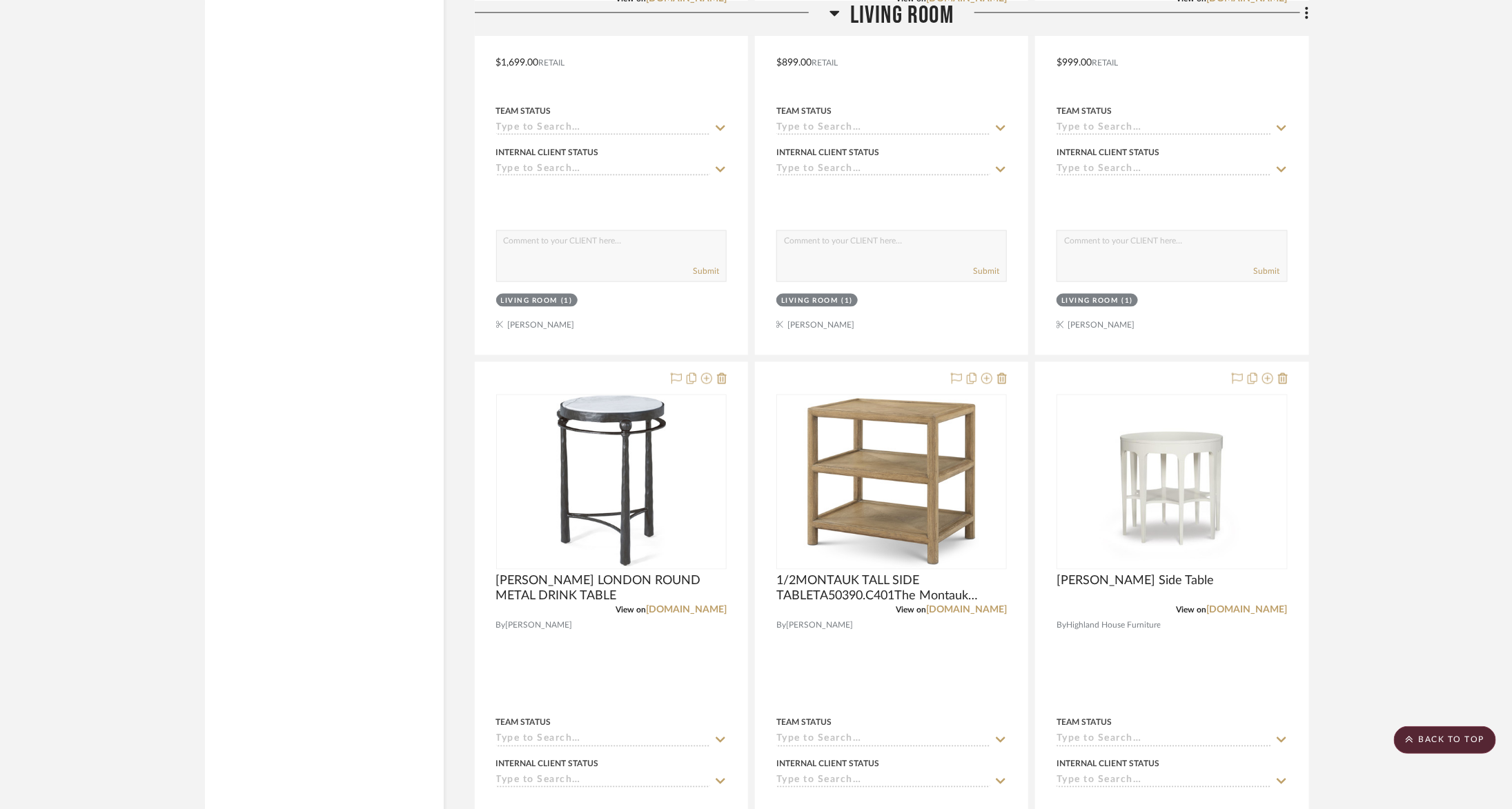
scroll to position [10169, 0]
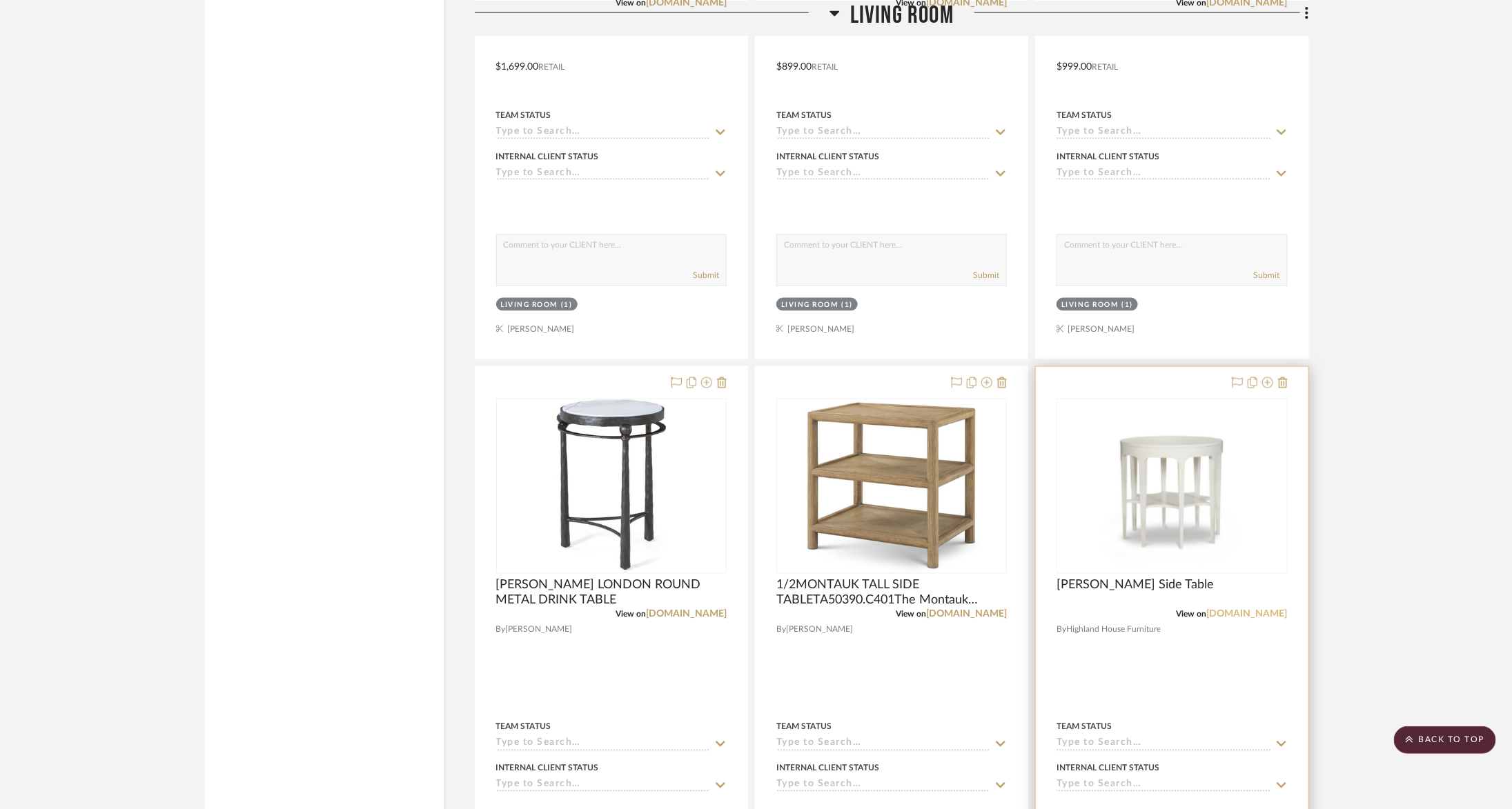
click at [1225, 609] on link "[DOMAIN_NAME]" at bounding box center [1246, 614] width 80 height 10
